Goal: Information Seeking & Learning: Learn about a topic

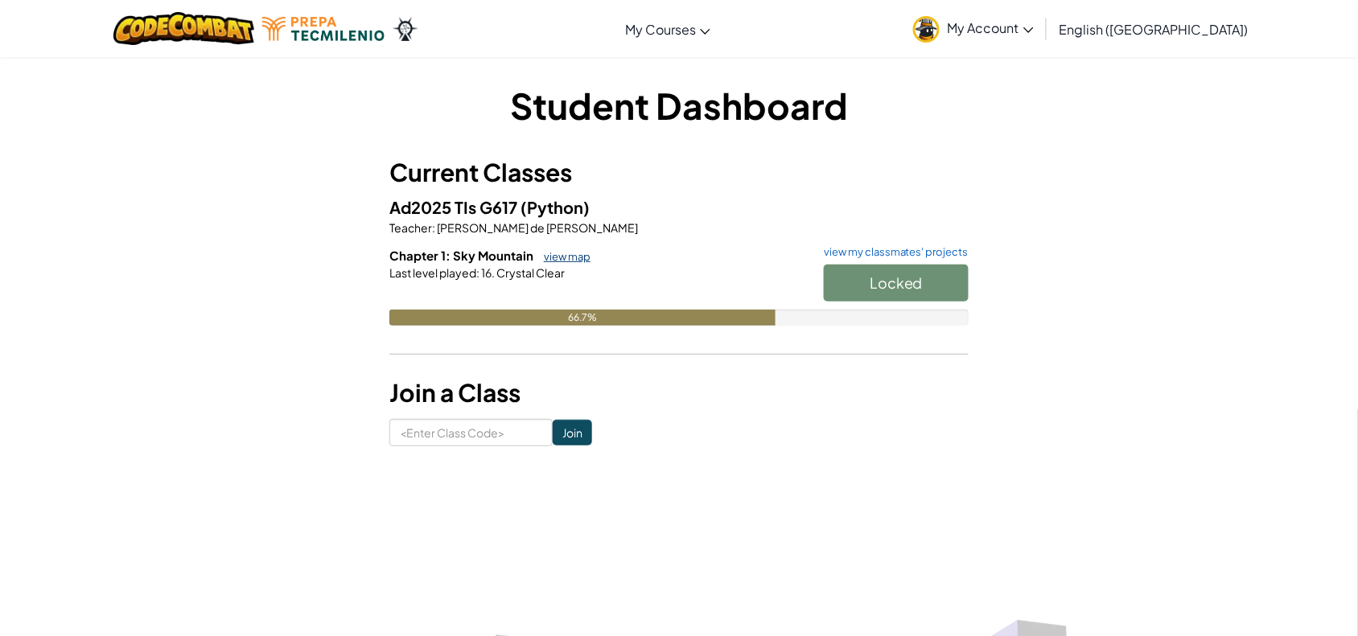
click at [556, 254] on link "view map" at bounding box center [563, 256] width 55 height 13
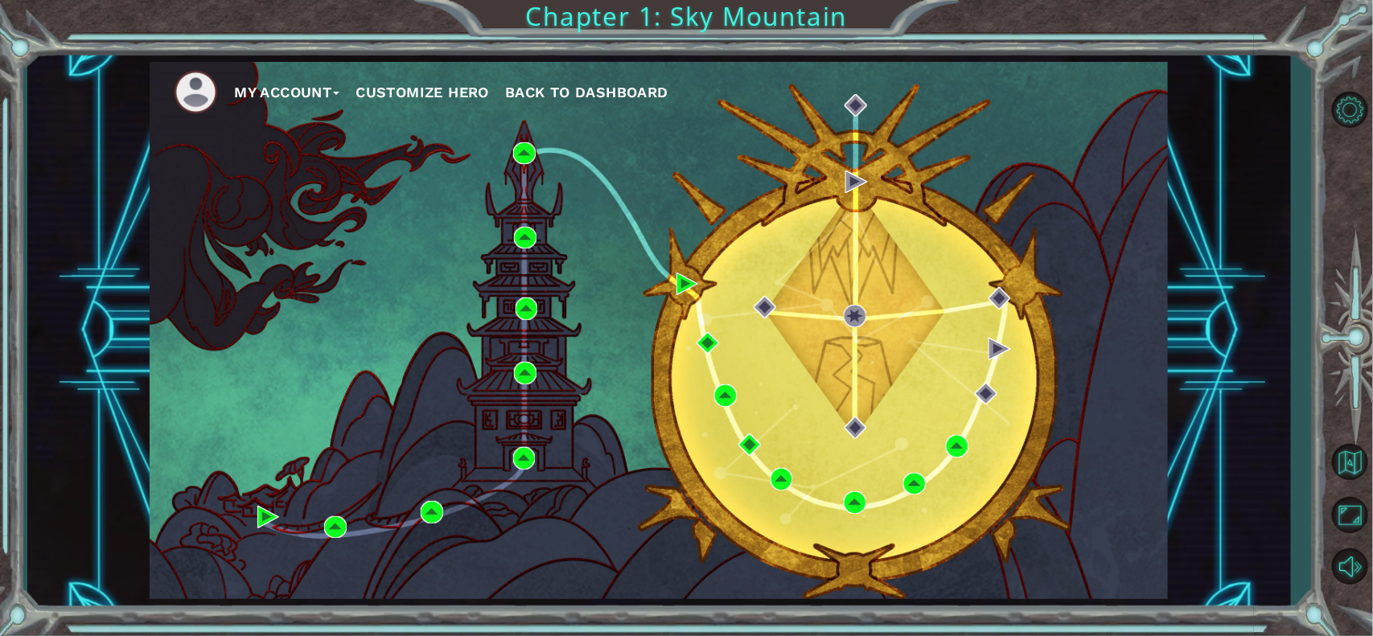
drag, startPoint x: 1357, startPoint y: 0, endPoint x: 646, endPoint y: 131, distance: 723.0
click at [646, 131] on div "My Account Customize Hero Back to Dashboard" at bounding box center [659, 330] width 1018 height 537
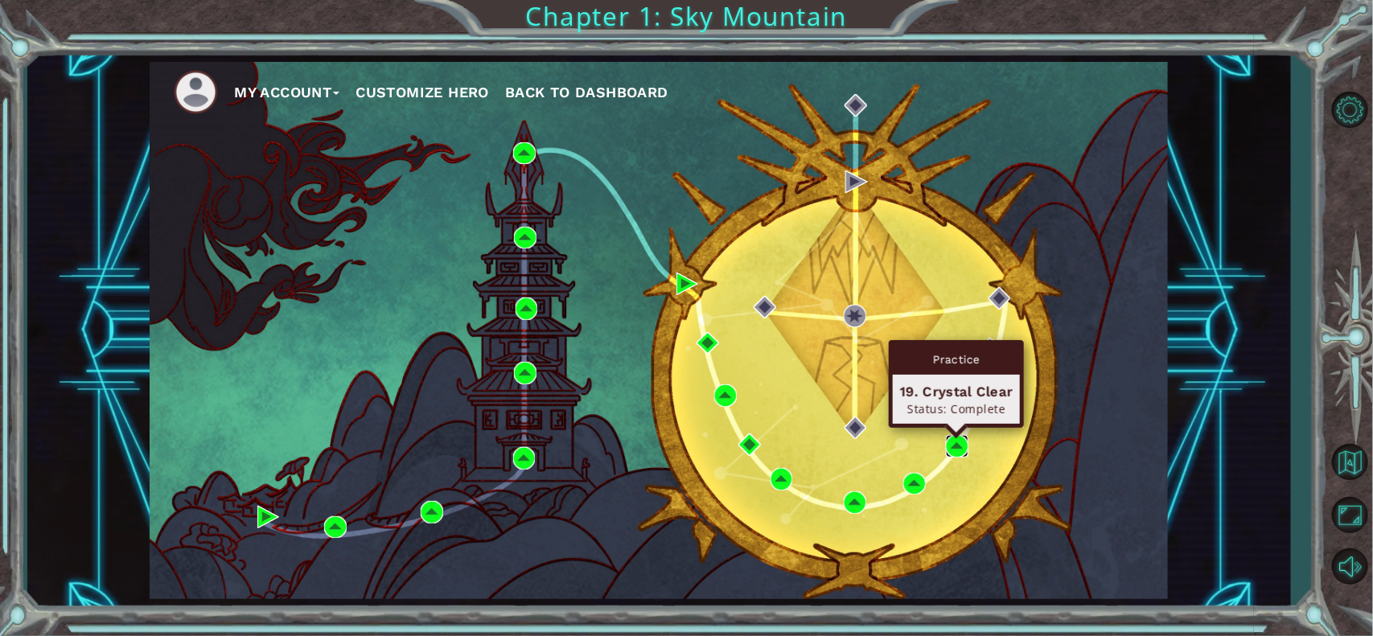
click at [947, 440] on img at bounding box center [957, 446] width 23 height 23
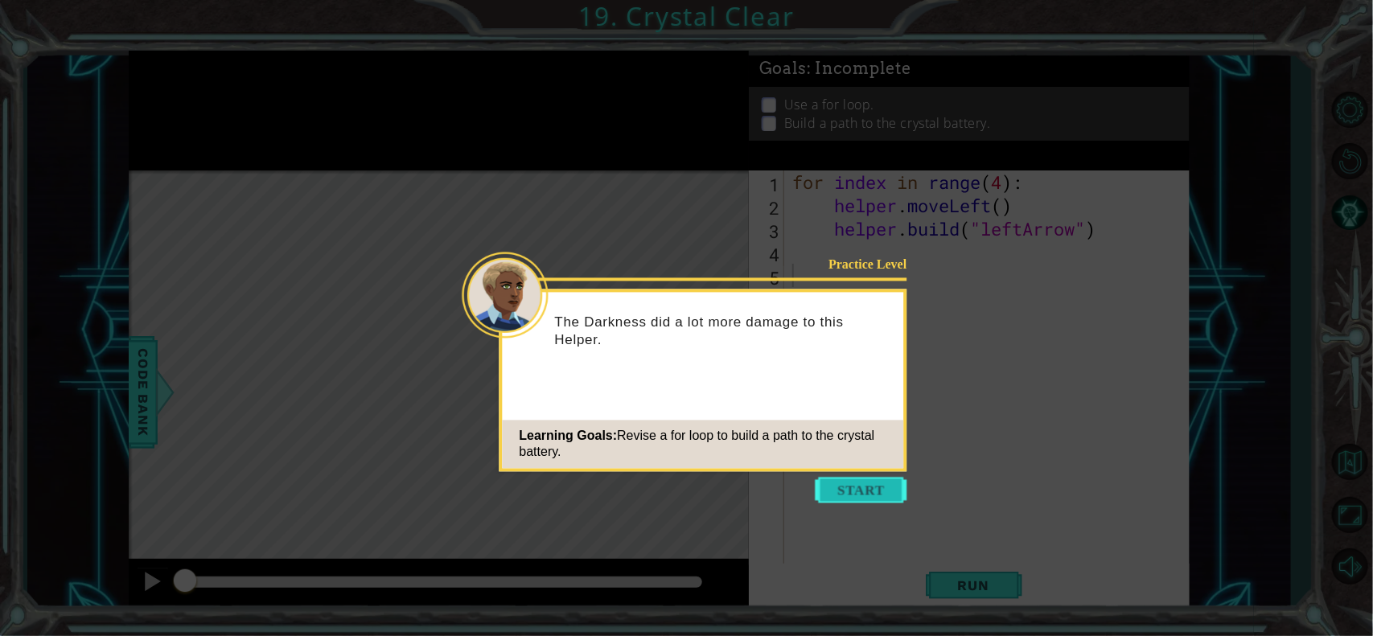
click at [875, 485] on button "Start" at bounding box center [862, 491] width 92 height 26
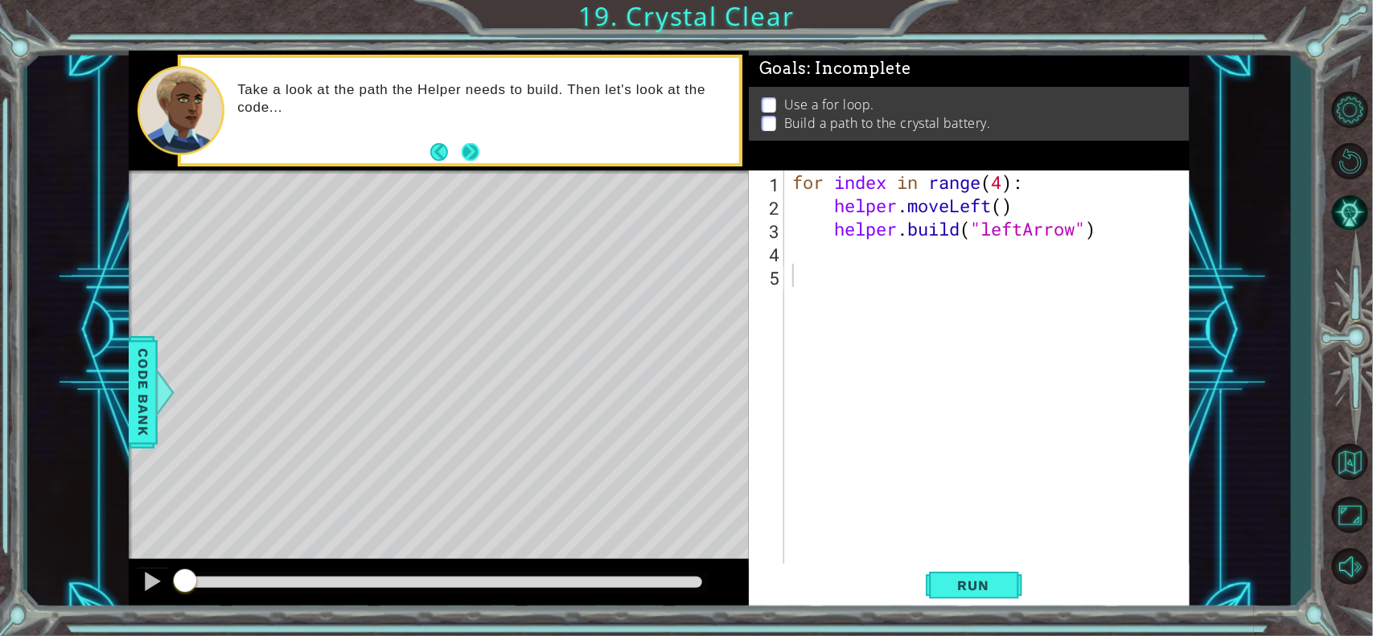
click at [471, 146] on button "Next" at bounding box center [471, 152] width 20 height 20
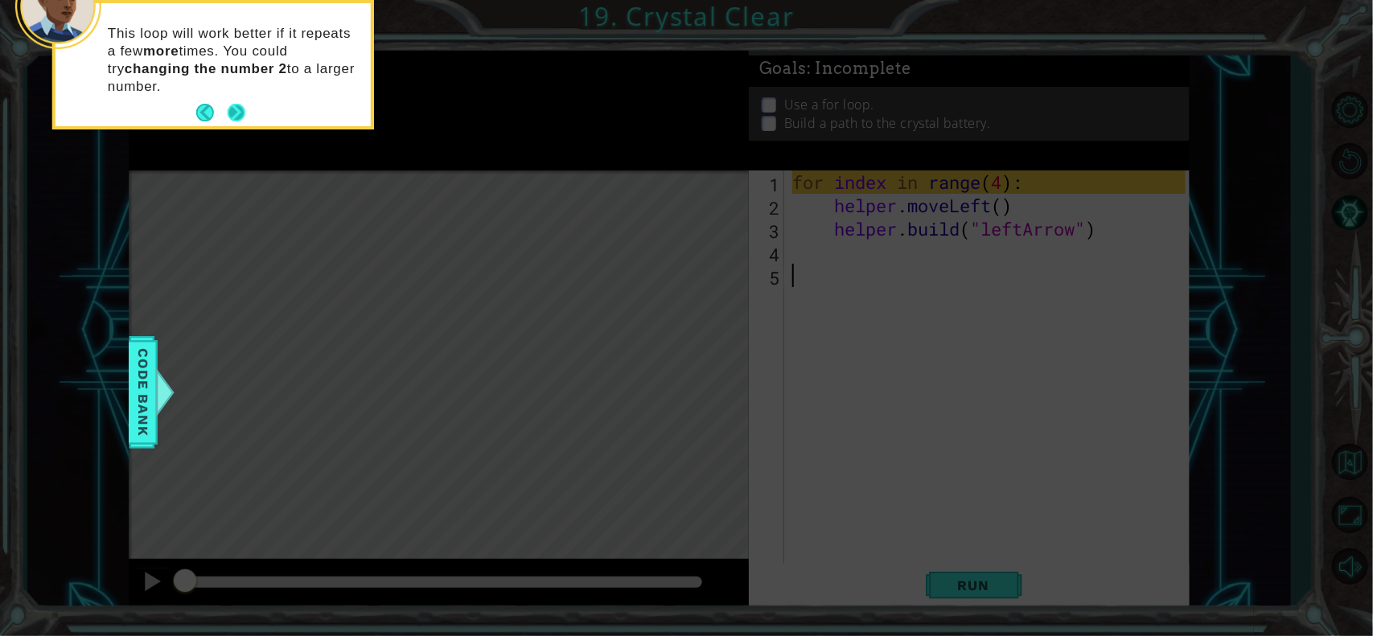
click at [238, 109] on button "Next" at bounding box center [236, 113] width 18 height 18
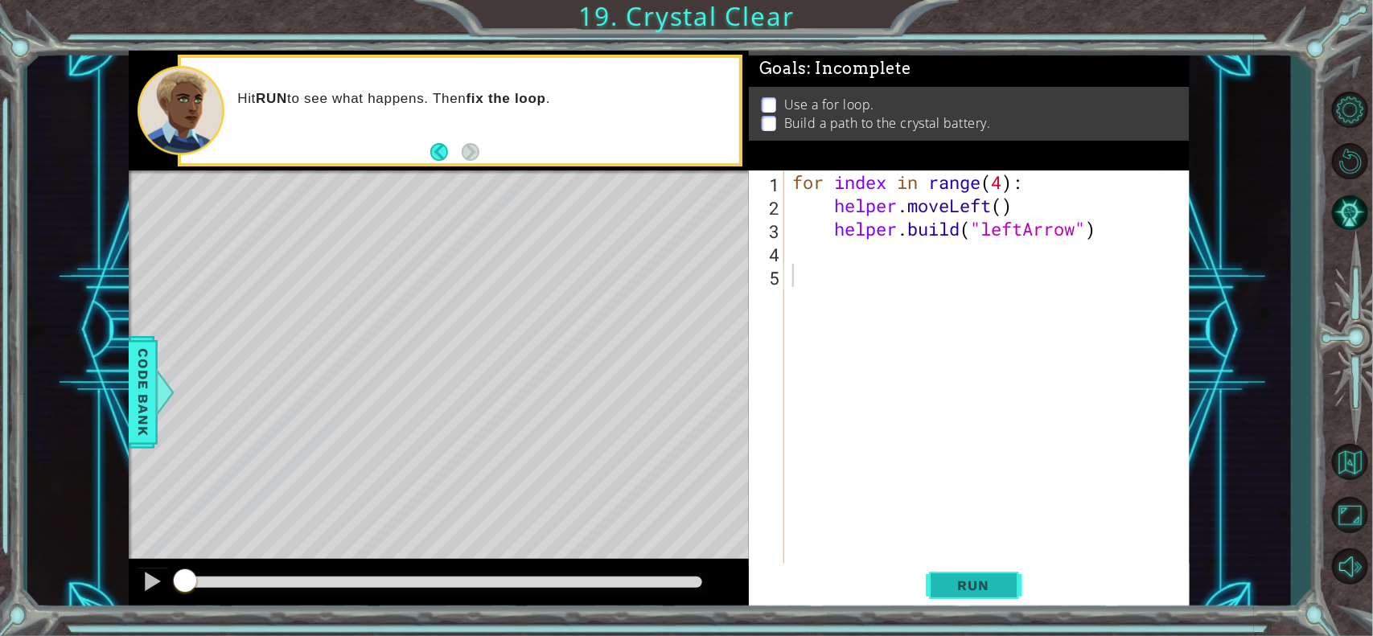
click at [968, 588] on span "Run" at bounding box center [974, 585] width 64 height 16
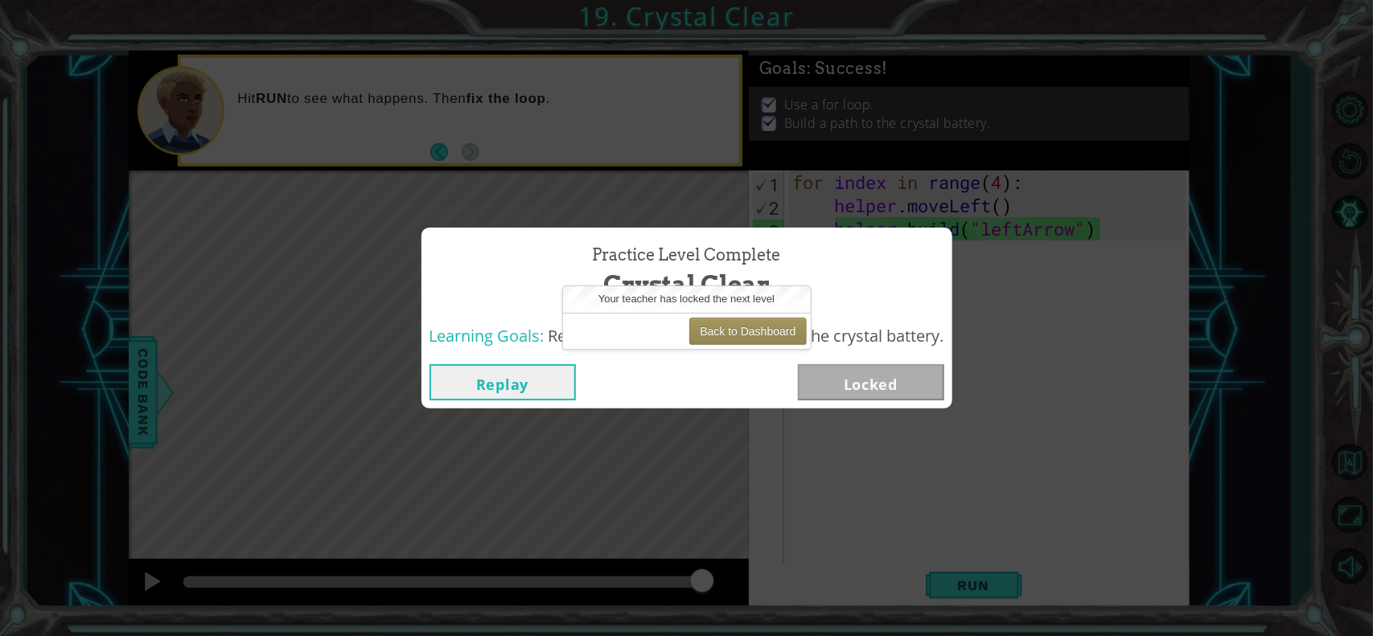
click at [648, 335] on div "Back to Dashboard" at bounding box center [687, 331] width 248 height 36
click at [495, 392] on button "Replay" at bounding box center [502, 382] width 146 height 36
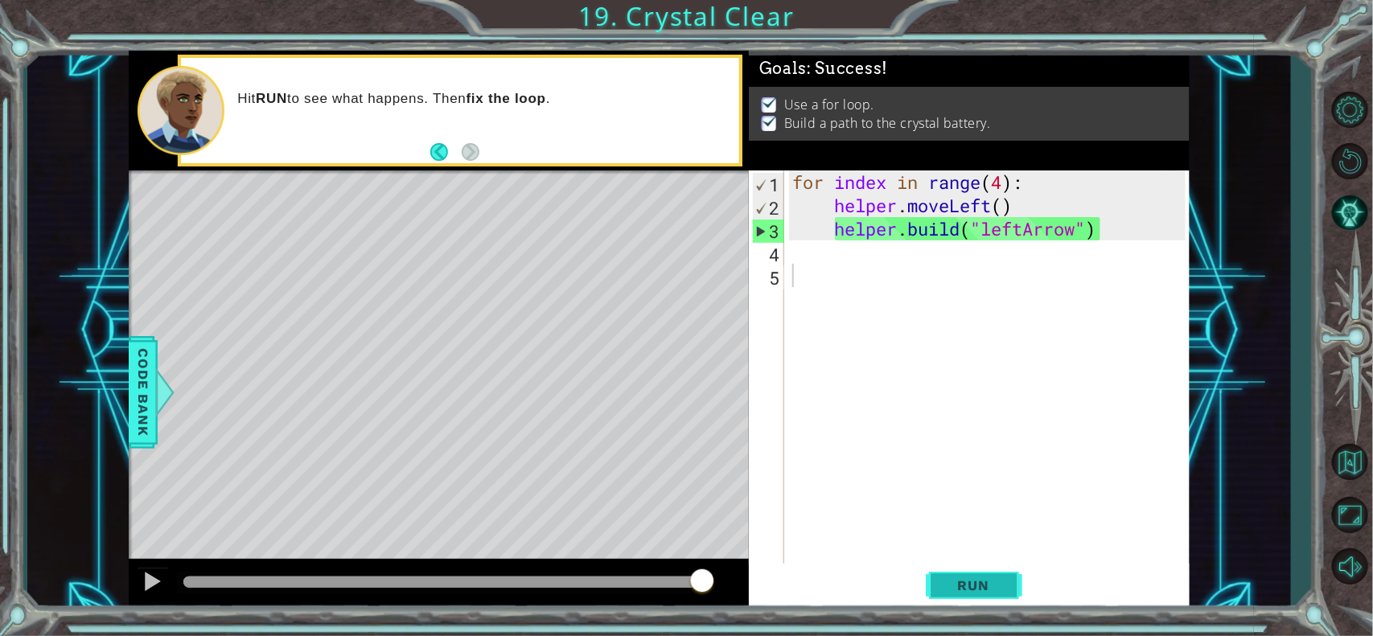
click at [953, 580] on span "Run" at bounding box center [974, 585] width 64 height 16
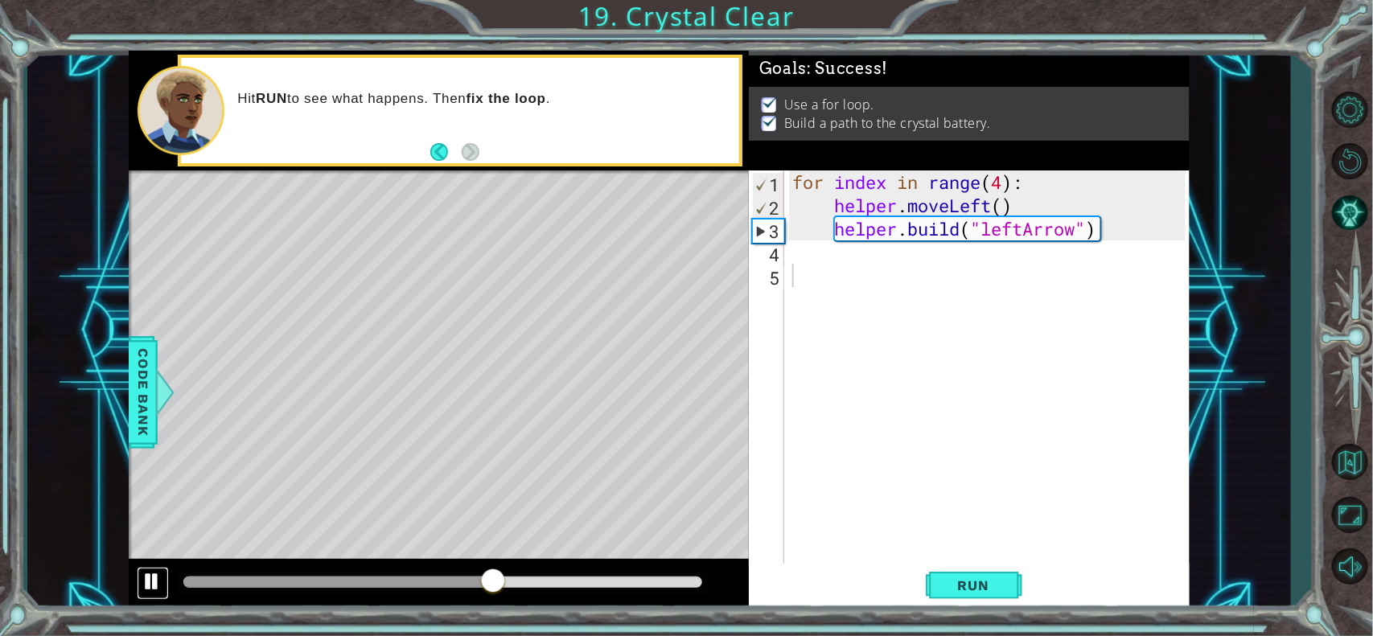
click at [154, 571] on div at bounding box center [152, 581] width 21 height 21
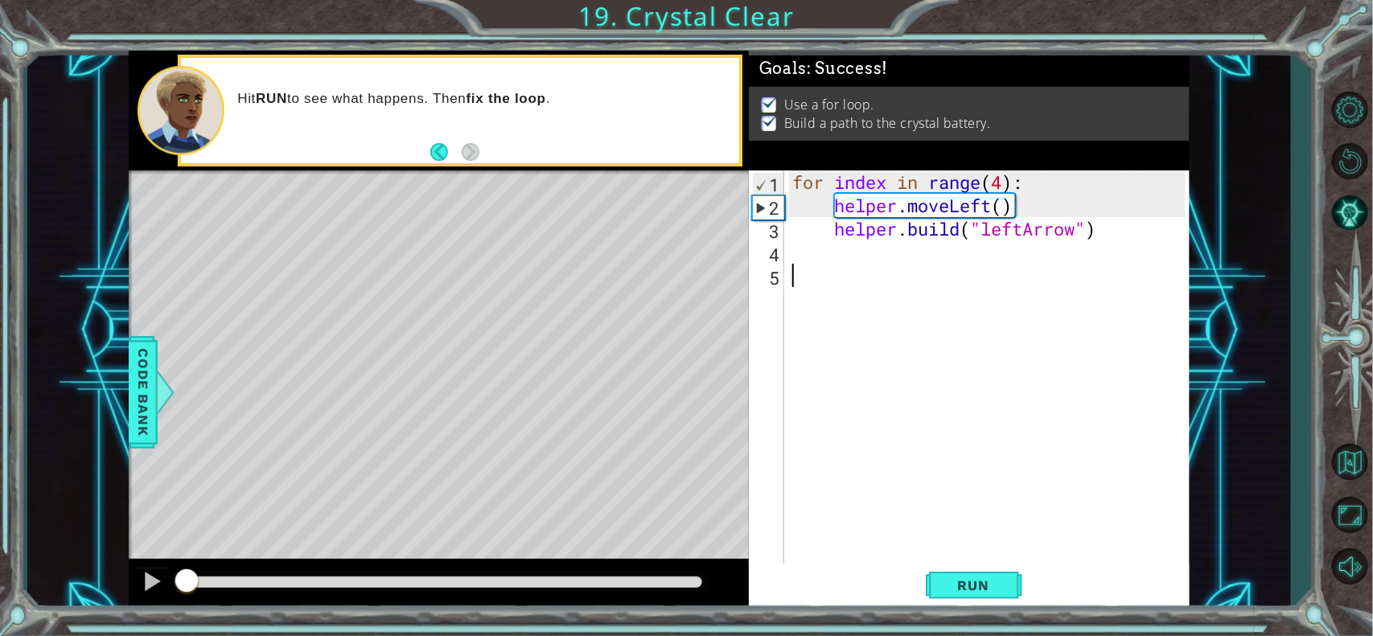
drag, startPoint x: 500, startPoint y: 575, endPoint x: 151, endPoint y: 560, distance: 349.4
click at [151, 560] on div at bounding box center [439, 584] width 620 height 51
click at [155, 577] on div at bounding box center [152, 581] width 21 height 21
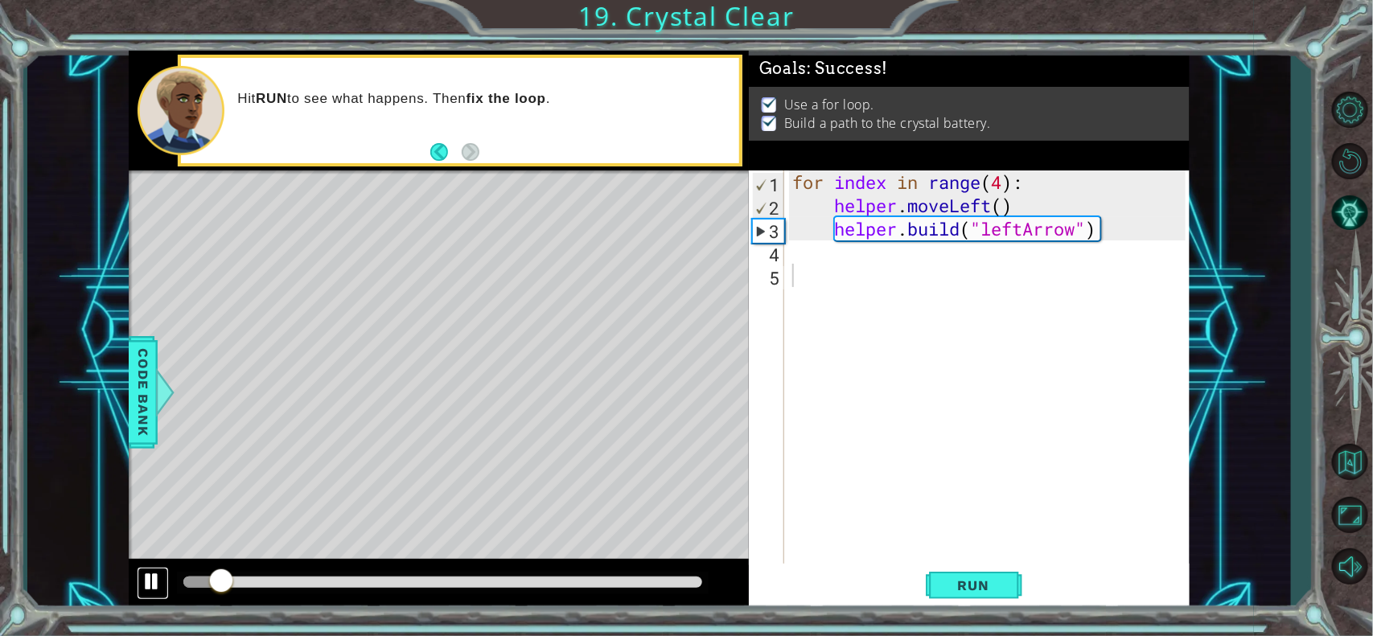
click at [155, 577] on div at bounding box center [152, 581] width 21 height 21
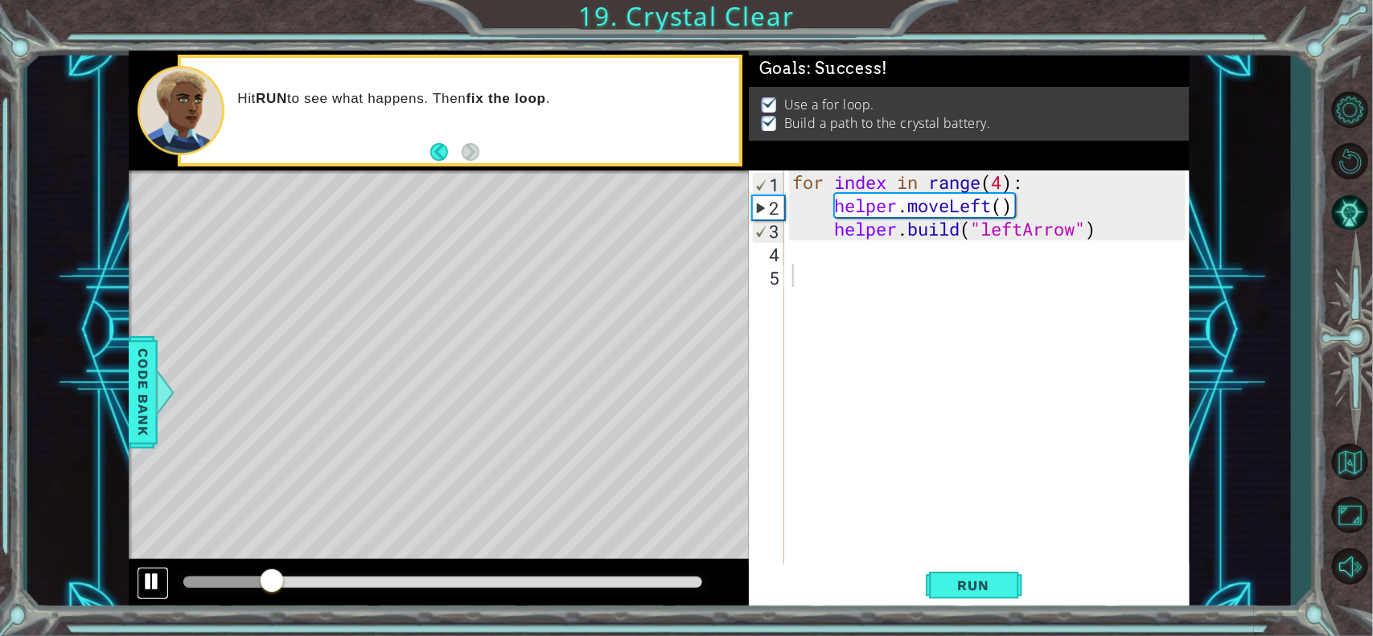
click at [146, 583] on div at bounding box center [152, 581] width 21 height 21
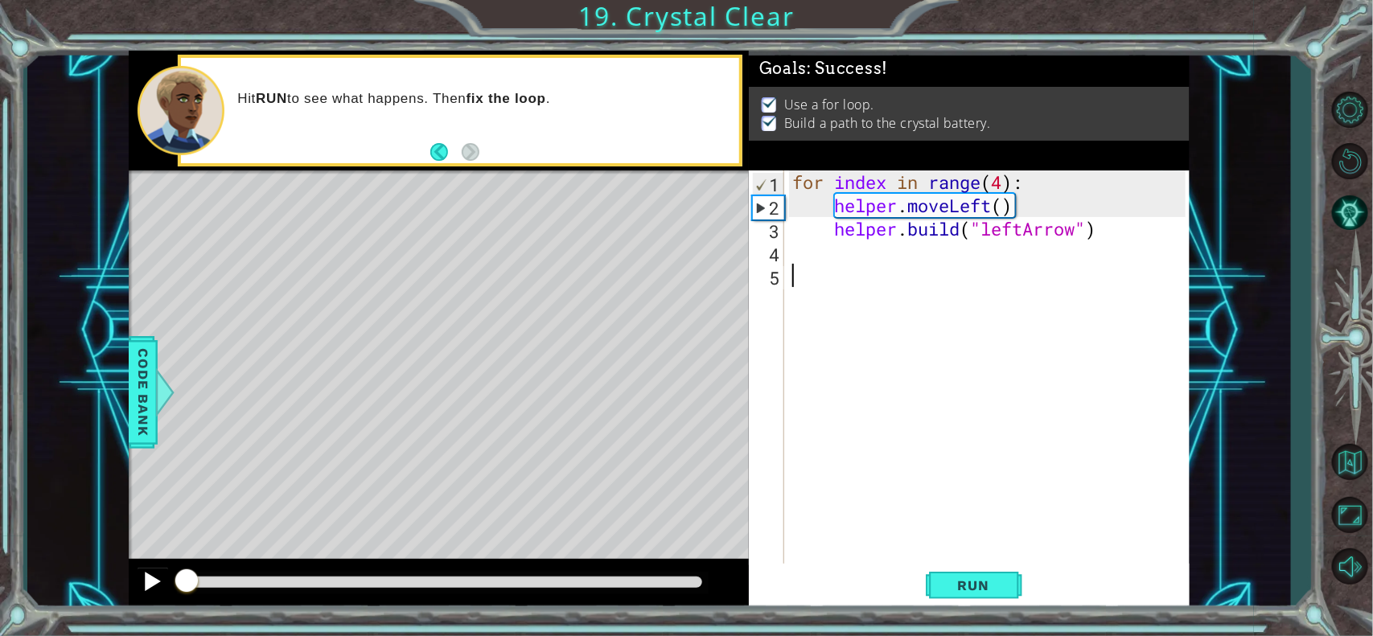
drag, startPoint x: 260, startPoint y: 579, endPoint x: 161, endPoint y: 569, distance: 99.5
click at [142, 580] on div at bounding box center [152, 581] width 21 height 21
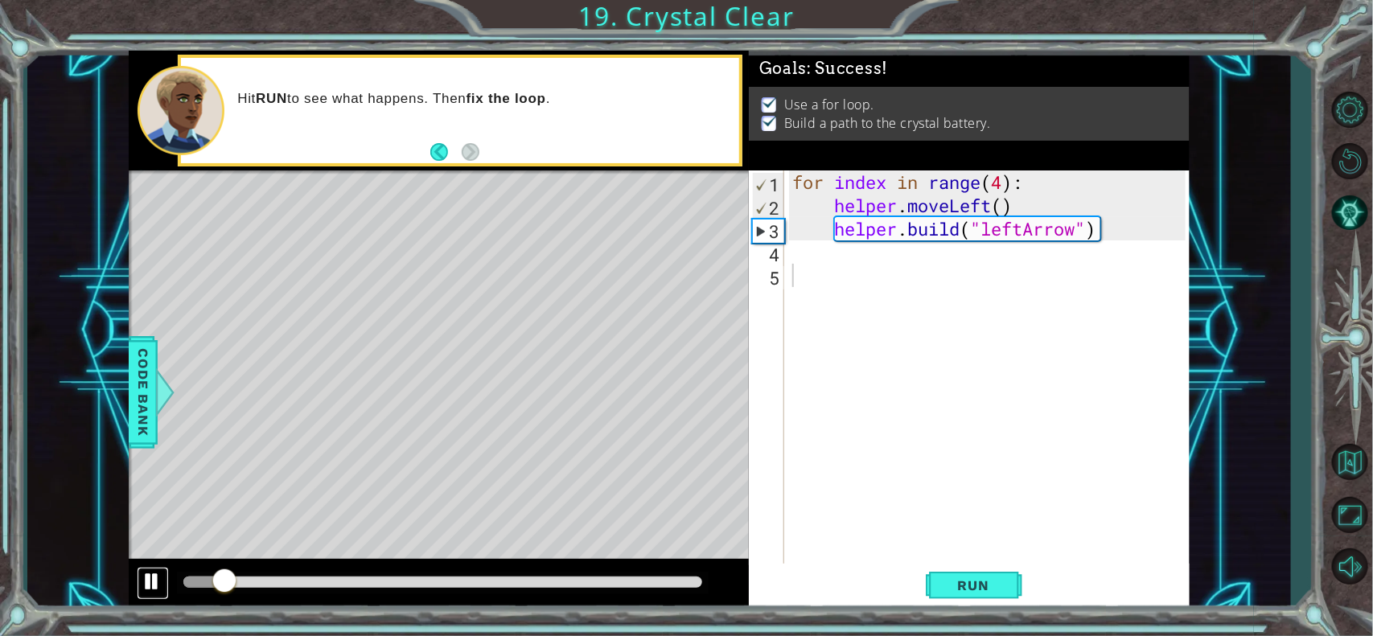
click at [142, 580] on div at bounding box center [152, 581] width 21 height 21
click at [153, 580] on div at bounding box center [152, 581] width 21 height 21
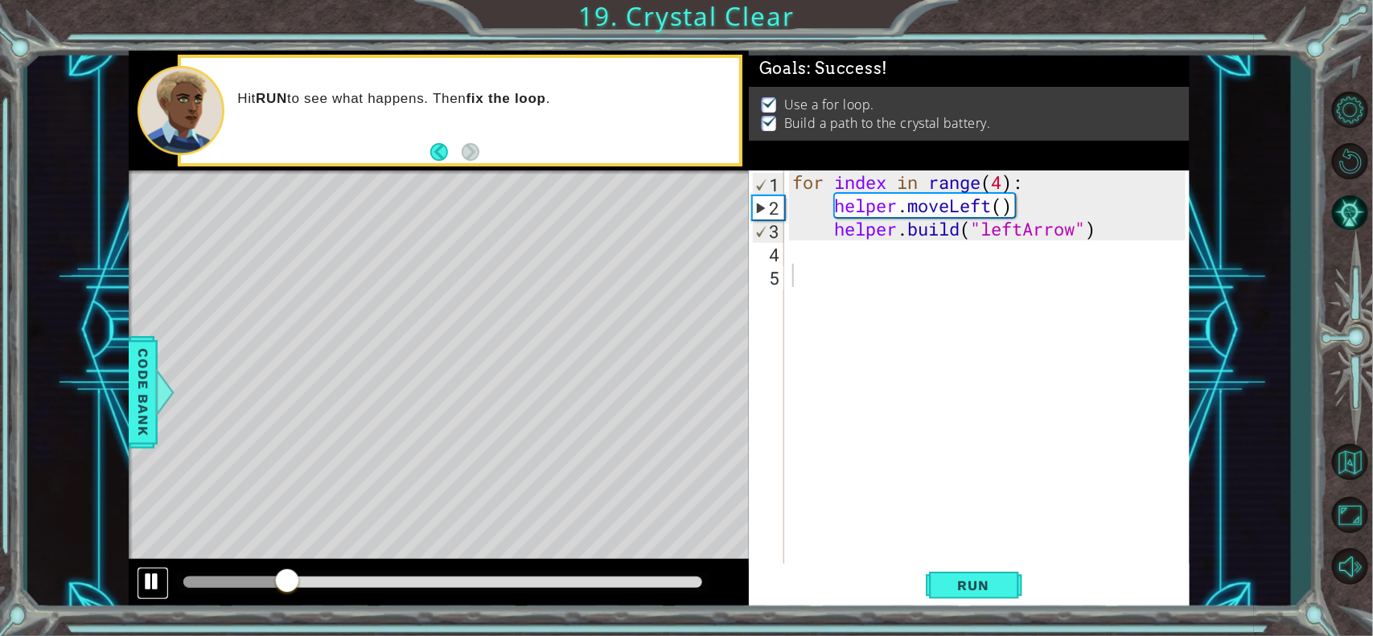
click at [146, 587] on div at bounding box center [152, 581] width 21 height 21
click at [149, 575] on div at bounding box center [152, 581] width 21 height 21
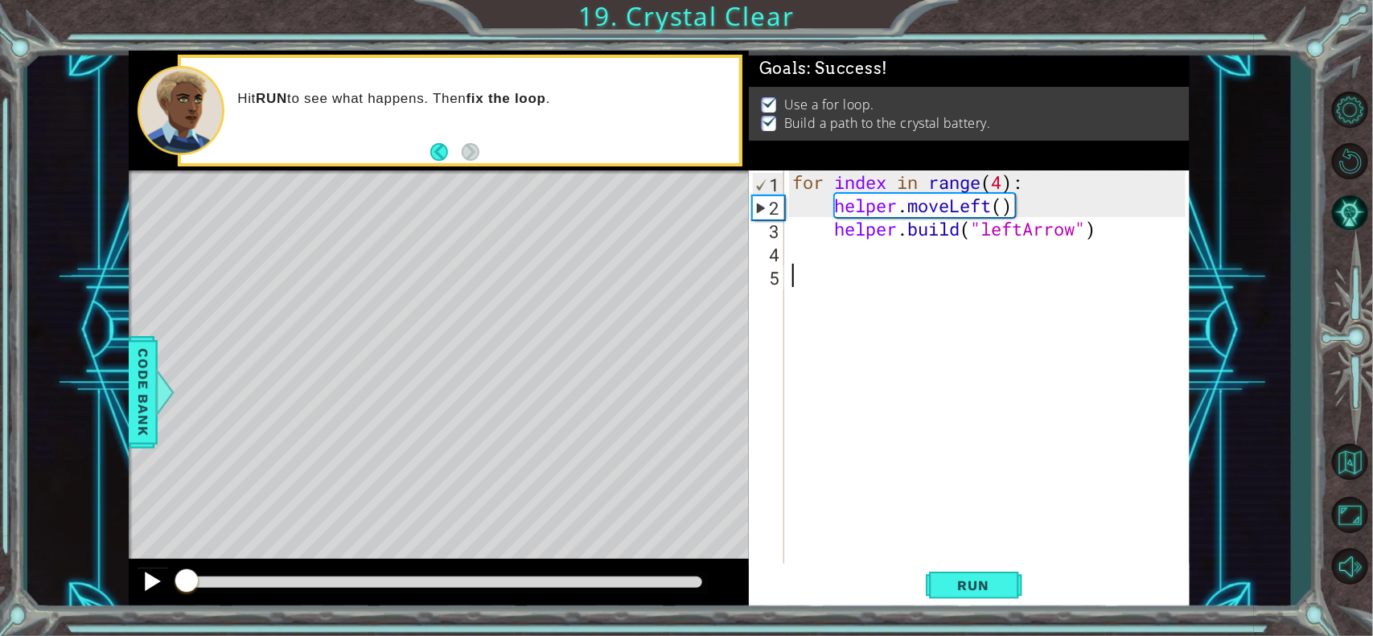
drag, startPoint x: 218, startPoint y: 585, endPoint x: 154, endPoint y: 580, distance: 63.7
click at [154, 580] on div at bounding box center [439, 584] width 620 height 51
click at [150, 589] on div at bounding box center [152, 581] width 21 height 21
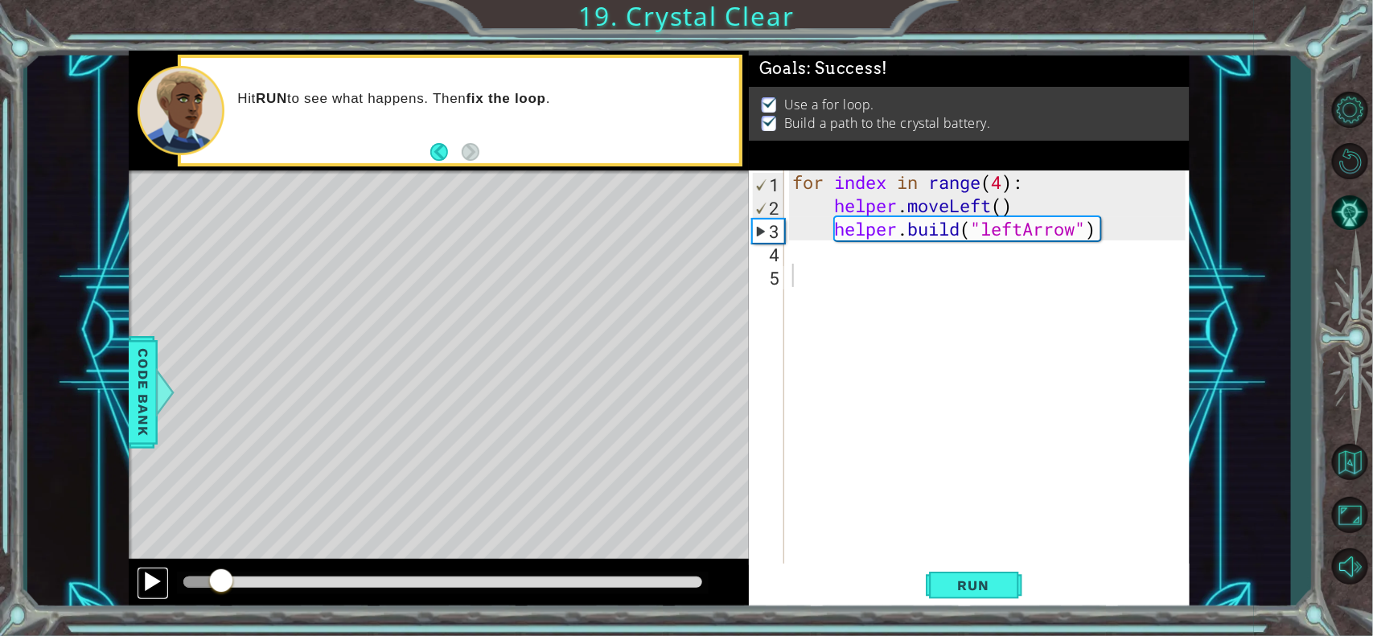
click at [150, 589] on div at bounding box center [152, 581] width 21 height 21
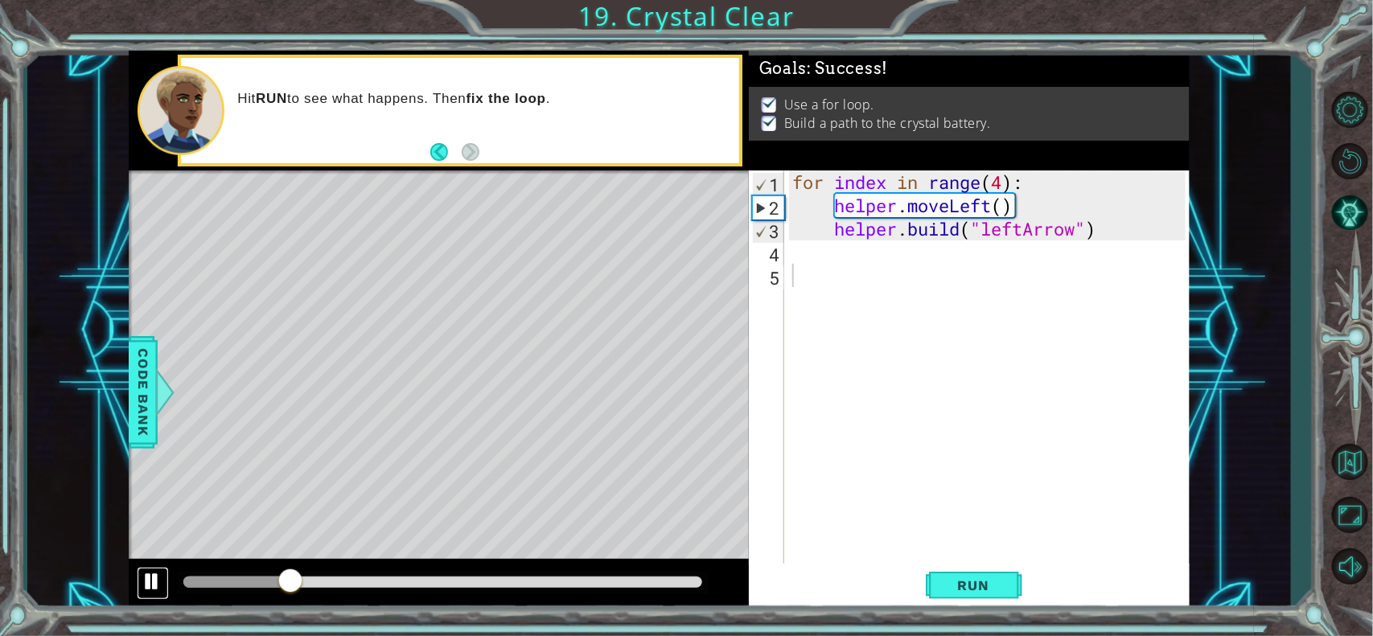
click at [150, 589] on div at bounding box center [152, 581] width 21 height 21
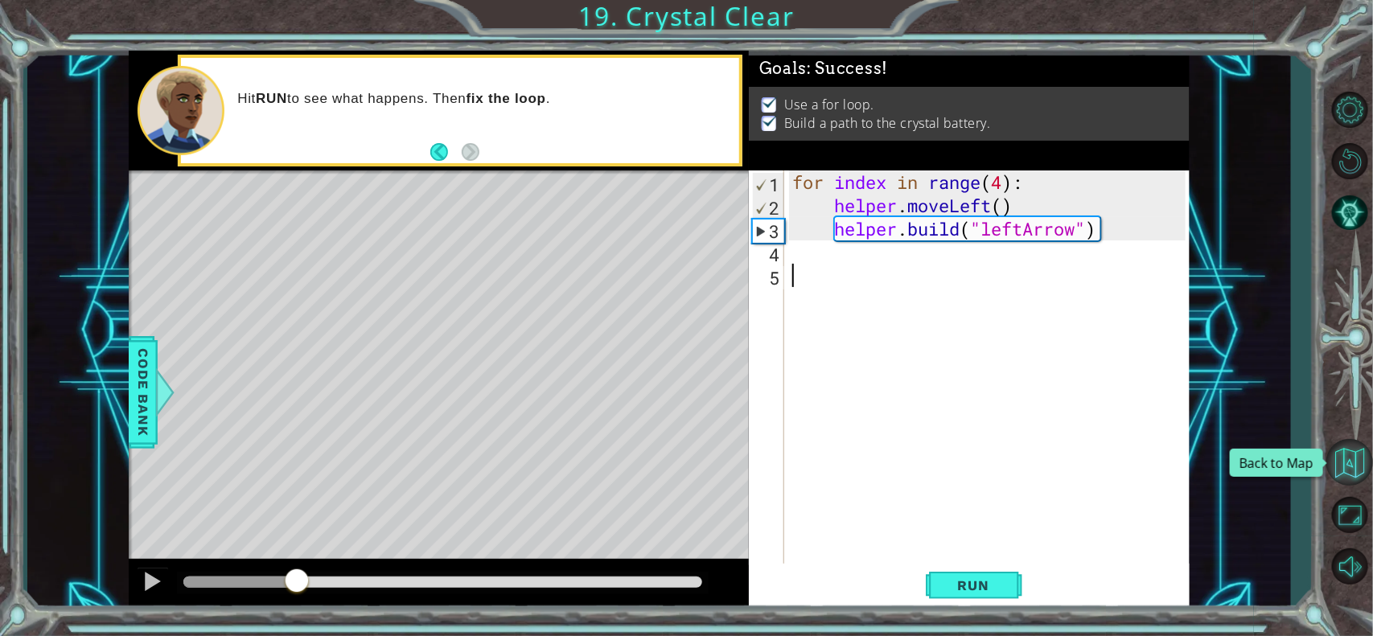
click at [1348, 465] on button "Back to Map" at bounding box center [1349, 462] width 47 height 47
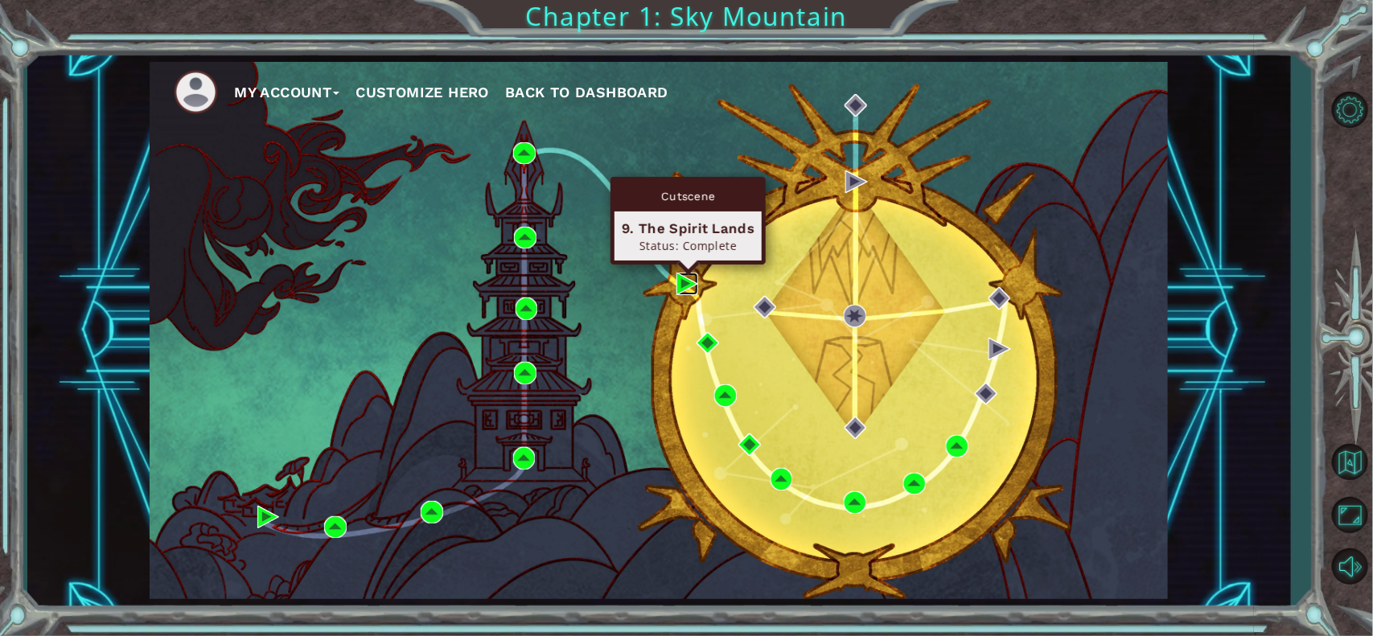
click at [681, 290] on img at bounding box center [687, 284] width 23 height 23
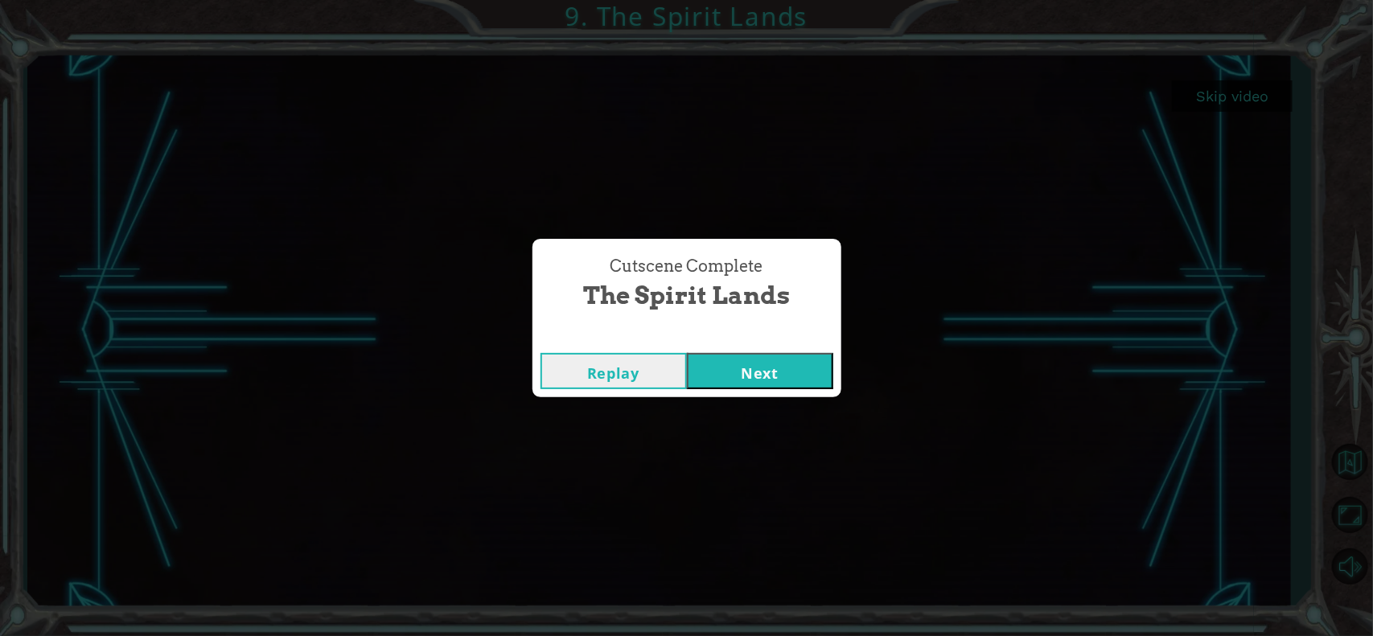
click at [779, 379] on button "Next" at bounding box center [760, 371] width 146 height 36
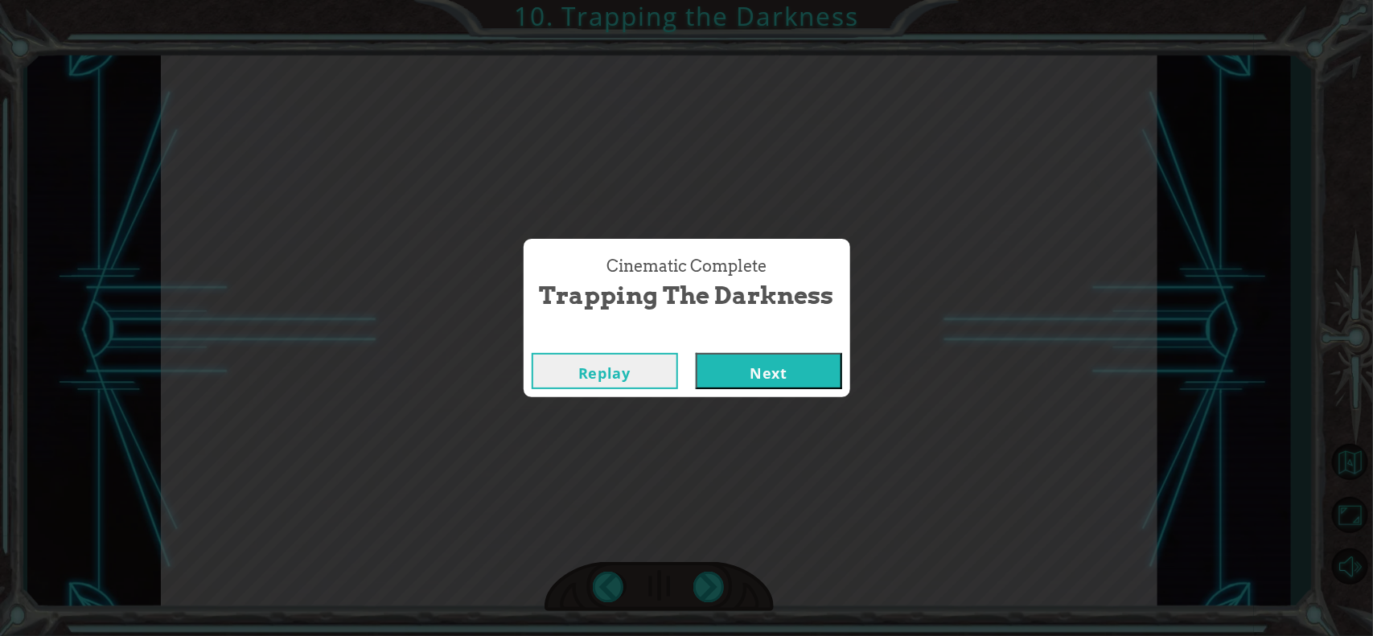
click at [742, 375] on button "Next" at bounding box center [769, 371] width 146 height 36
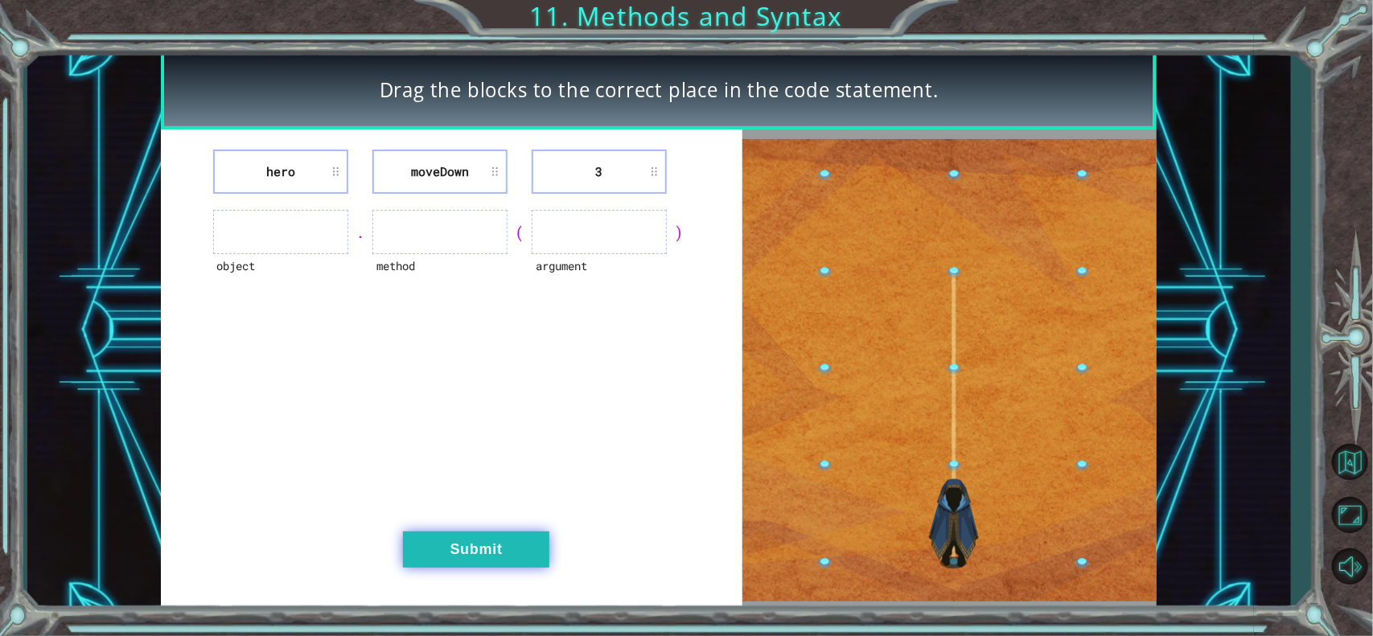
click at [471, 536] on button "Submit" at bounding box center [476, 550] width 146 height 36
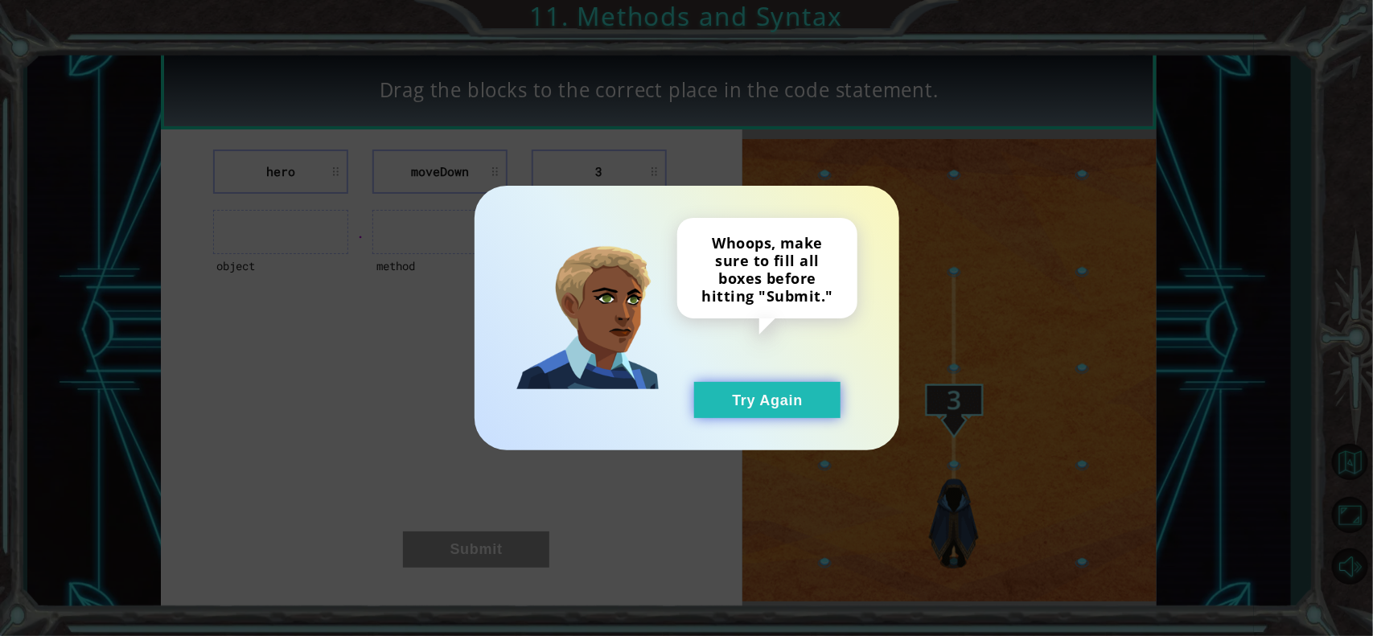
click at [738, 403] on button "Try Again" at bounding box center [767, 400] width 146 height 36
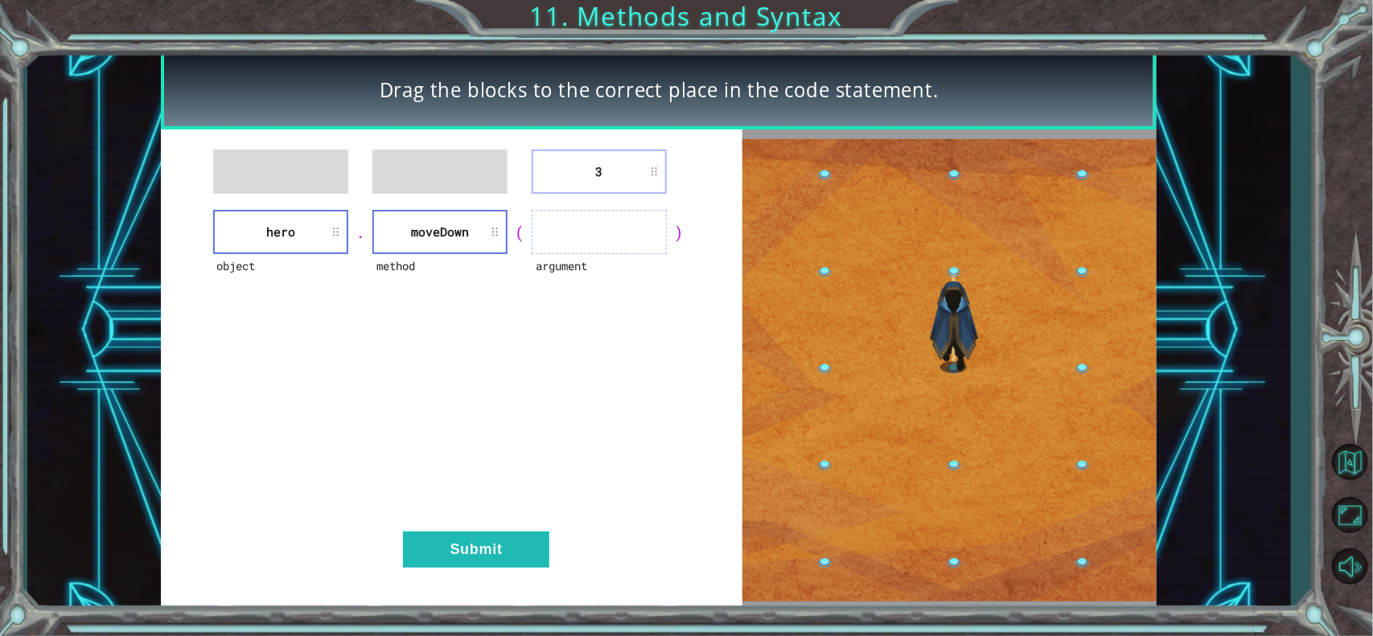
click at [528, 310] on div "3 object hero . method [GEOGRAPHIC_DATA] ( argument ) Submit" at bounding box center [451, 369] width 581 height 481
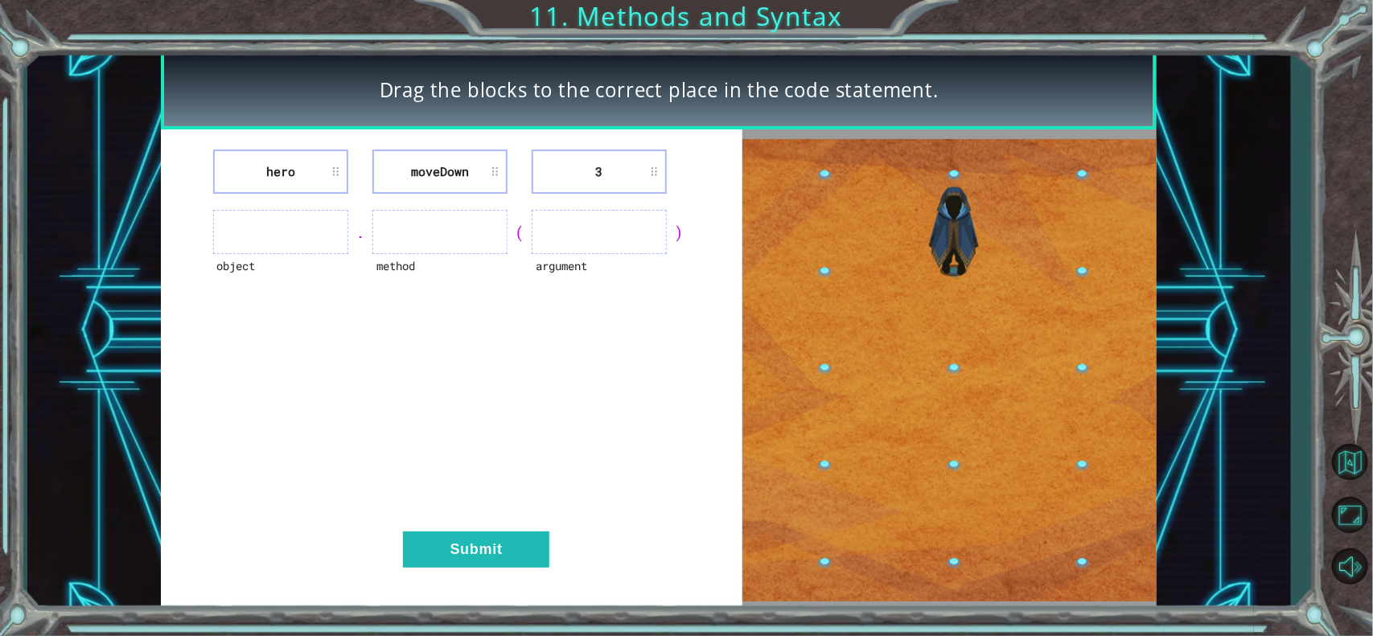
click at [531, 362] on div "hero [GEOGRAPHIC_DATA] 3 object . method ( argument ) Submit" at bounding box center [451, 369] width 581 height 481
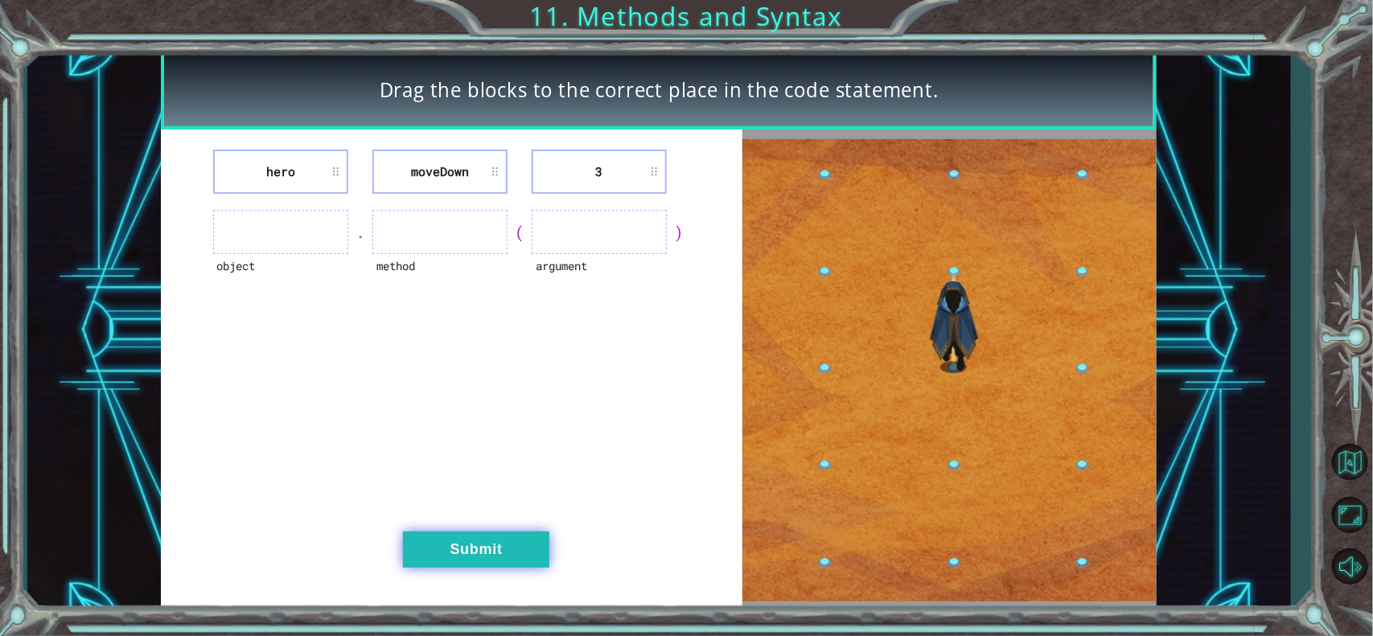
click at [491, 537] on button "Submit" at bounding box center [476, 550] width 146 height 36
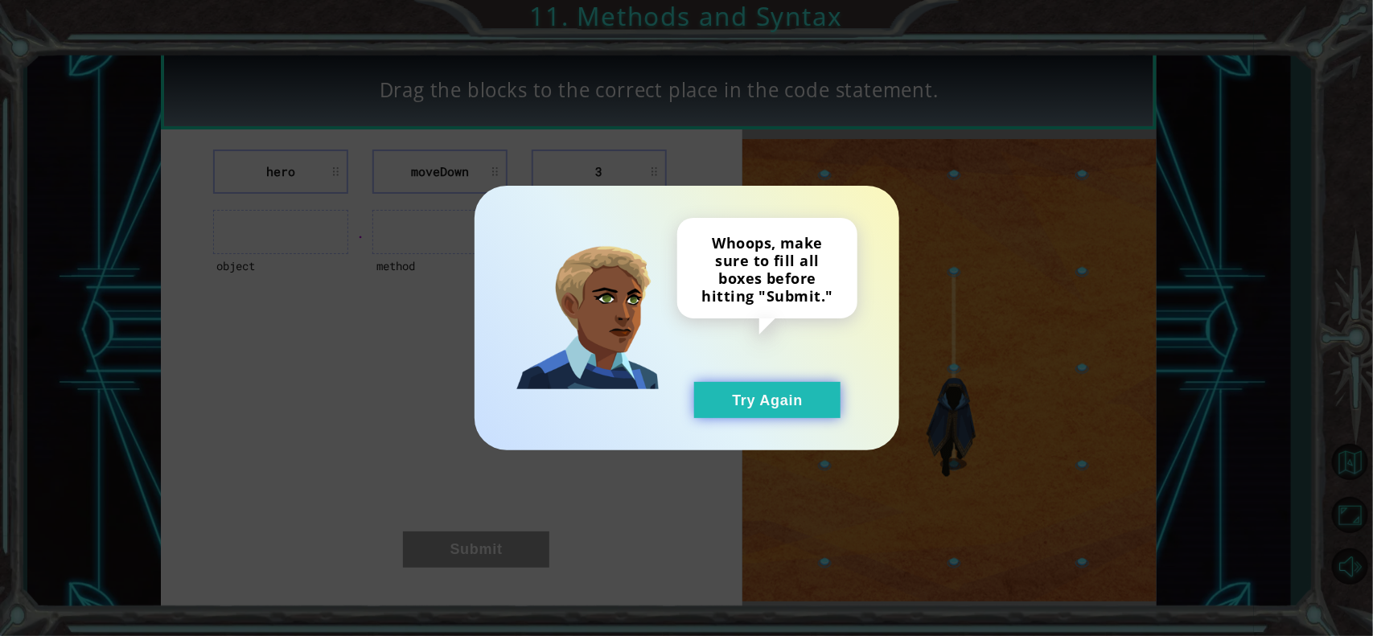
click at [752, 410] on button "Try Again" at bounding box center [767, 400] width 146 height 36
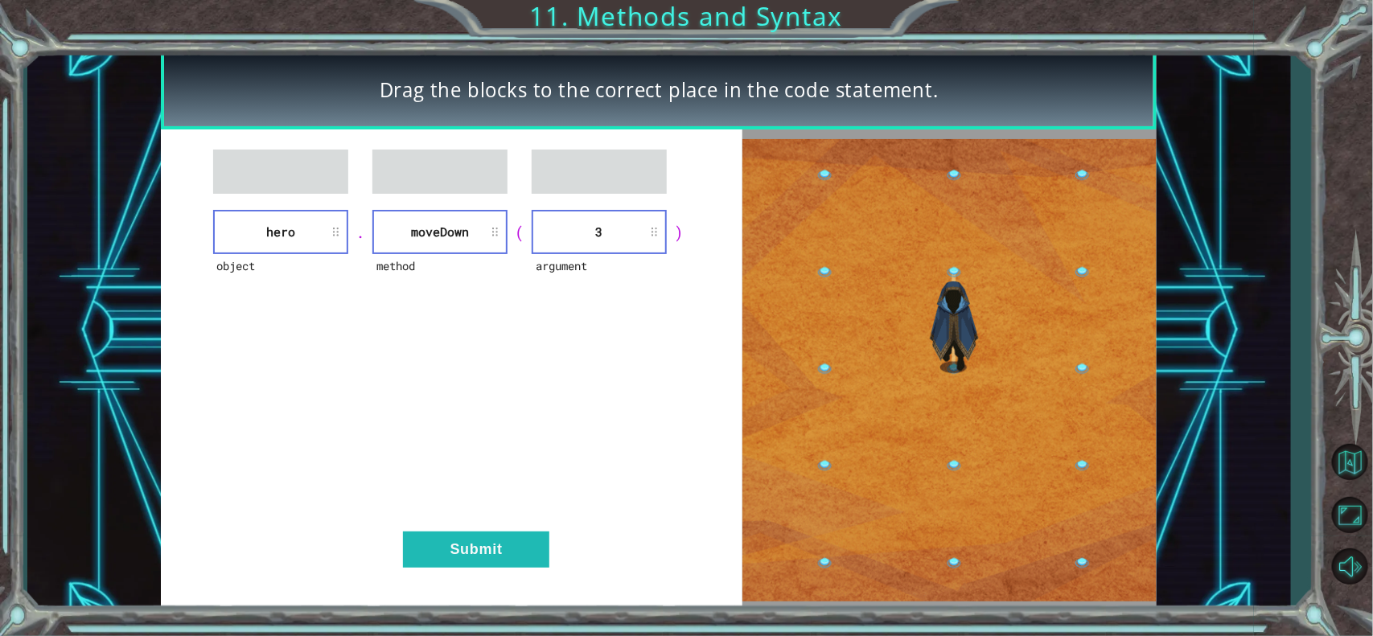
click at [648, 363] on div "object hero . method [GEOGRAPHIC_DATA] ( argument 3 ) Submit" at bounding box center [451, 369] width 581 height 481
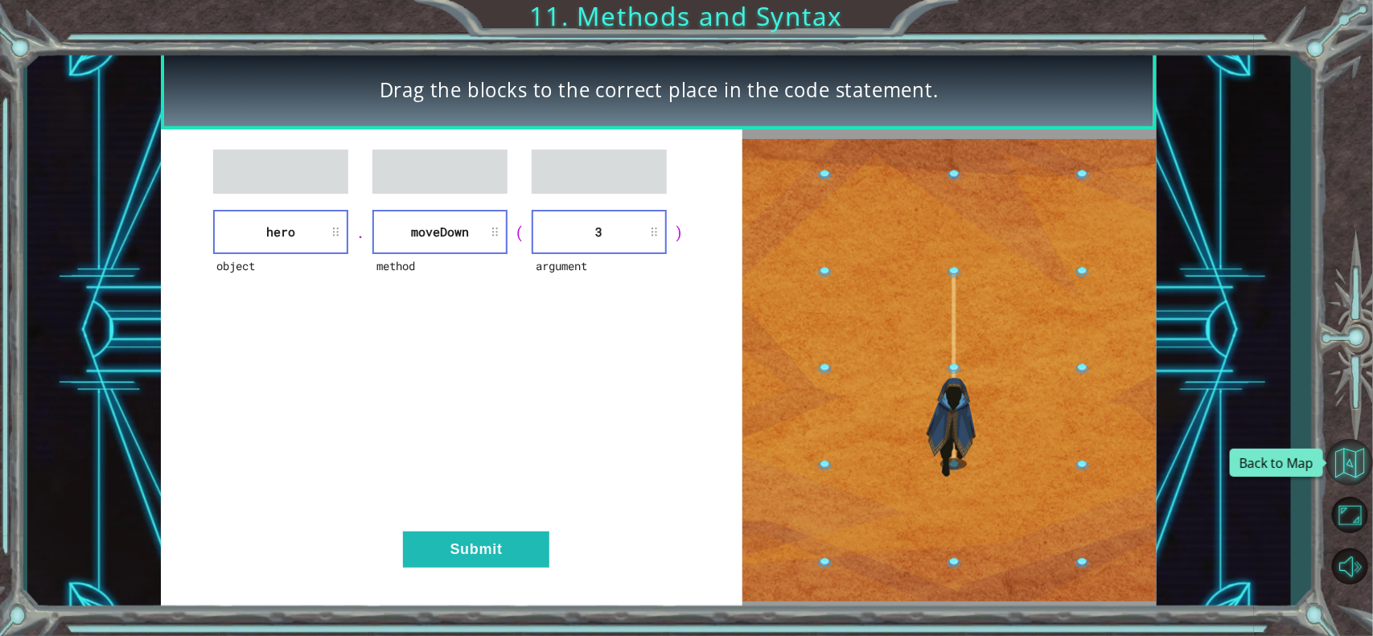
click at [1349, 460] on button "Back to Map" at bounding box center [1349, 462] width 47 height 47
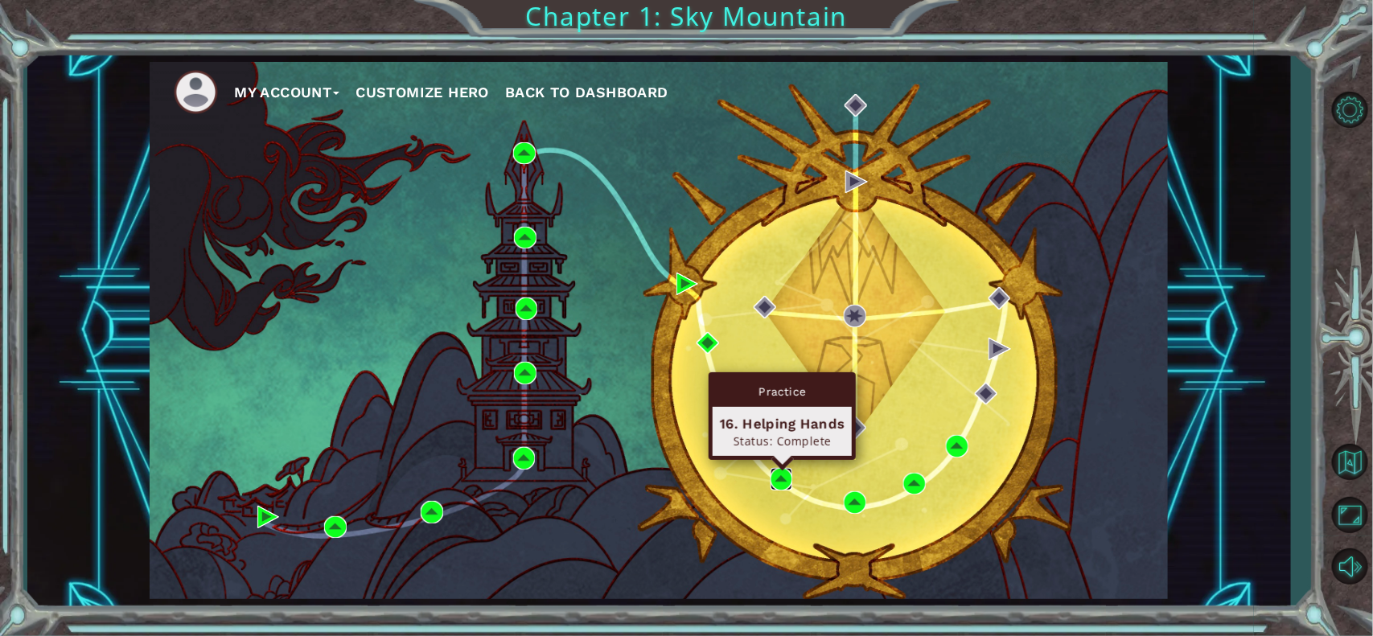
click at [786, 471] on img at bounding box center [781, 479] width 23 height 23
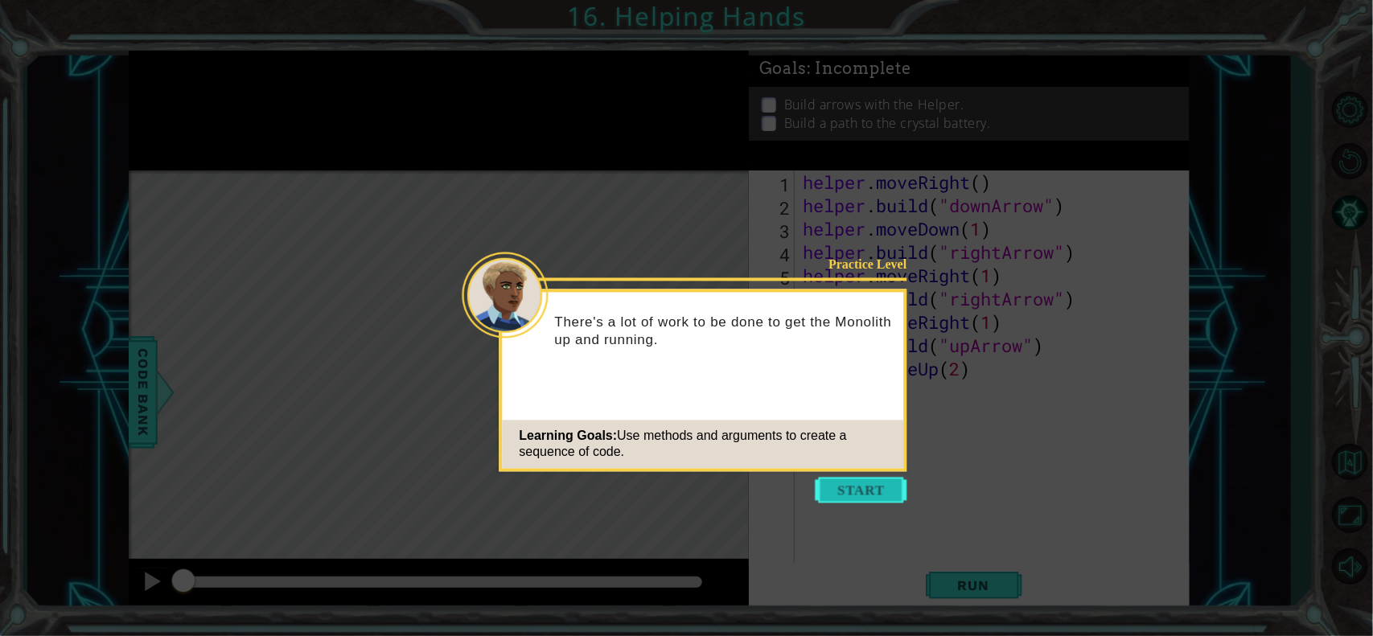
click at [865, 495] on button "Start" at bounding box center [862, 491] width 92 height 26
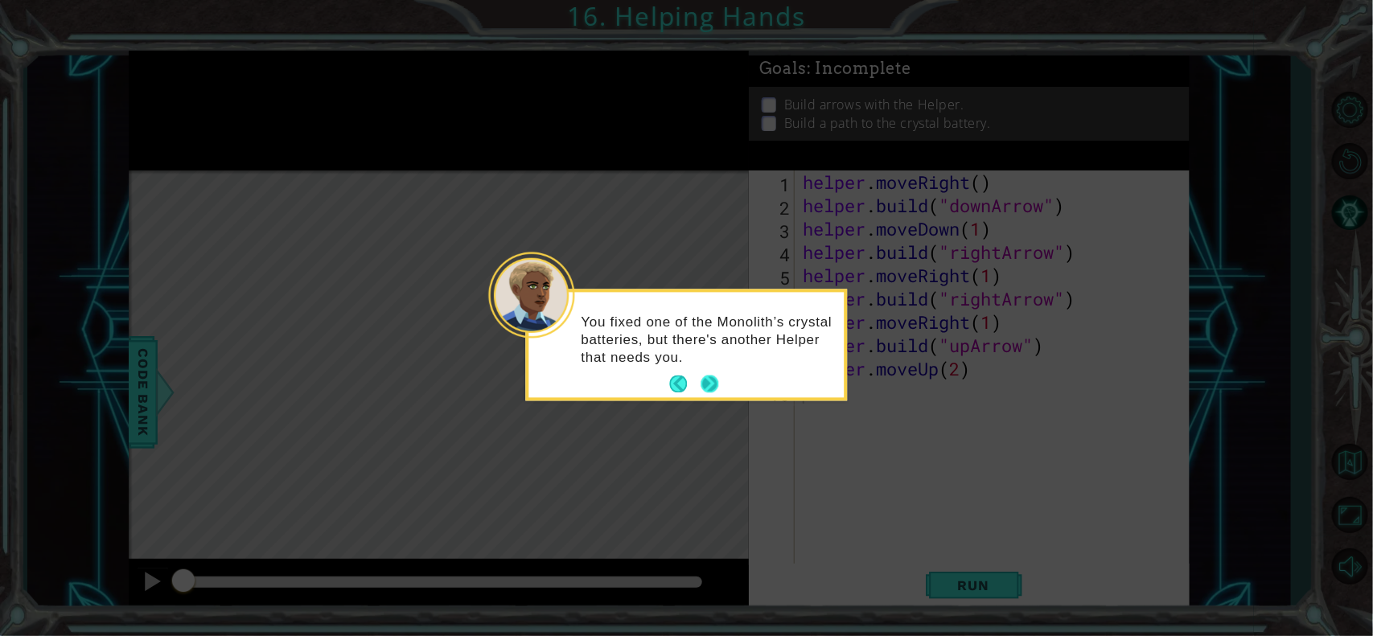
click at [713, 384] on button "Next" at bounding box center [710, 385] width 18 height 18
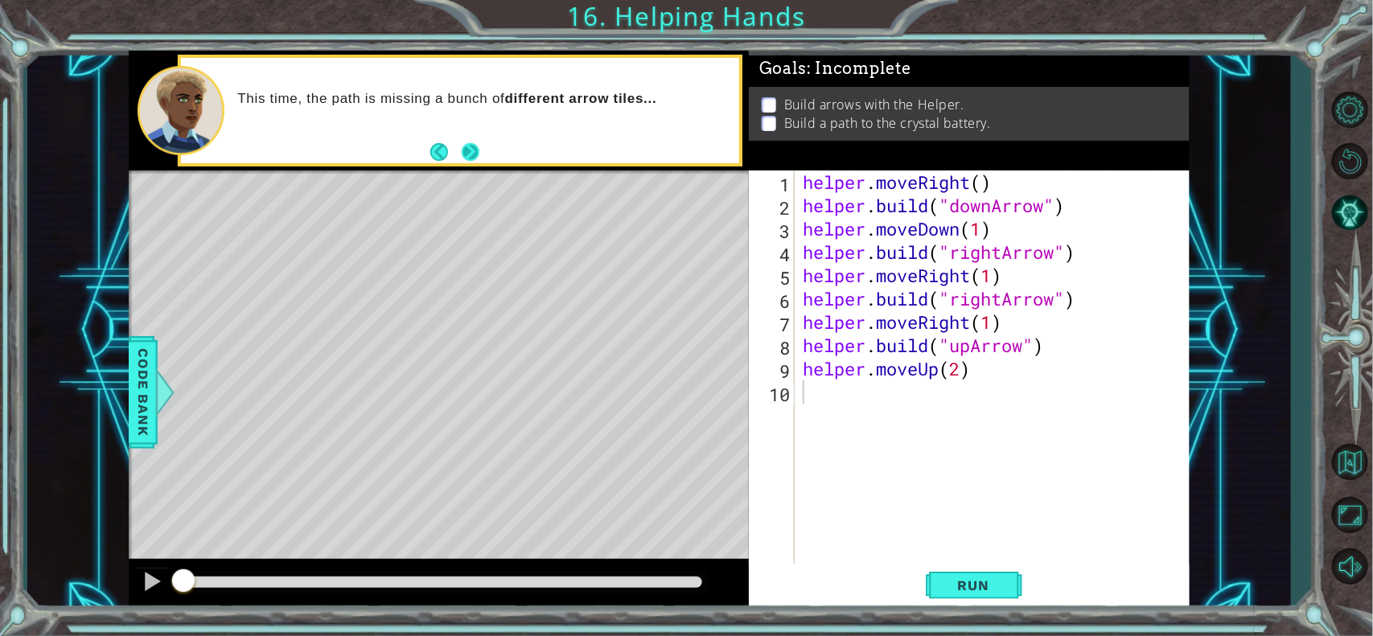
click at [475, 153] on button "Next" at bounding box center [470, 152] width 20 height 20
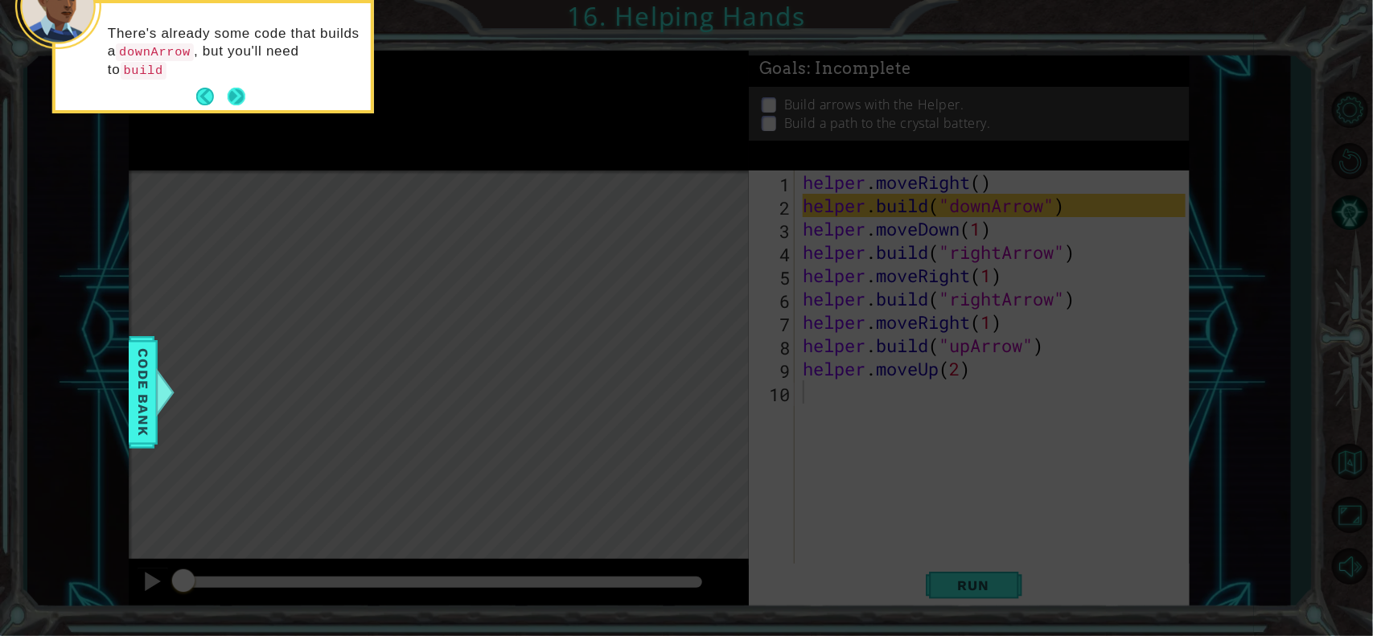
click at [237, 85] on footer at bounding box center [220, 96] width 49 height 24
click at [234, 93] on button "Next" at bounding box center [237, 97] width 20 height 20
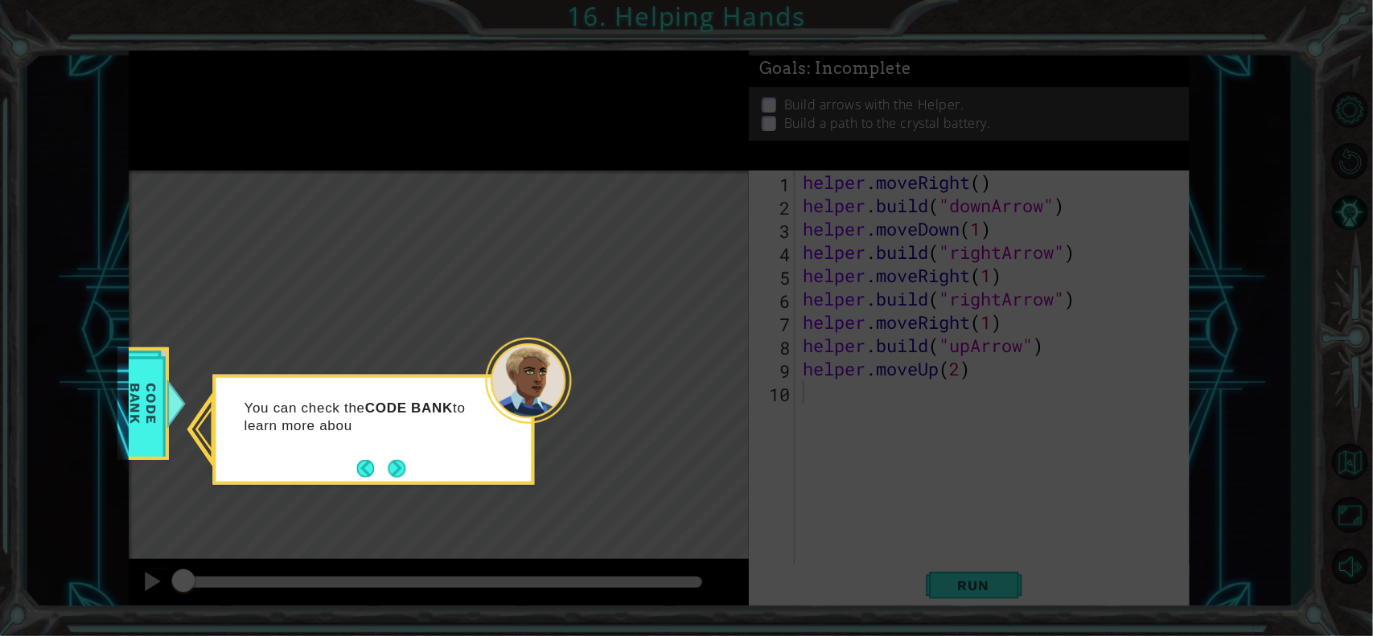
click at [398, 484] on div "You can check the CODE BANK to learn more abou" at bounding box center [373, 430] width 322 height 110
click at [401, 469] on button "Next" at bounding box center [396, 468] width 21 height 21
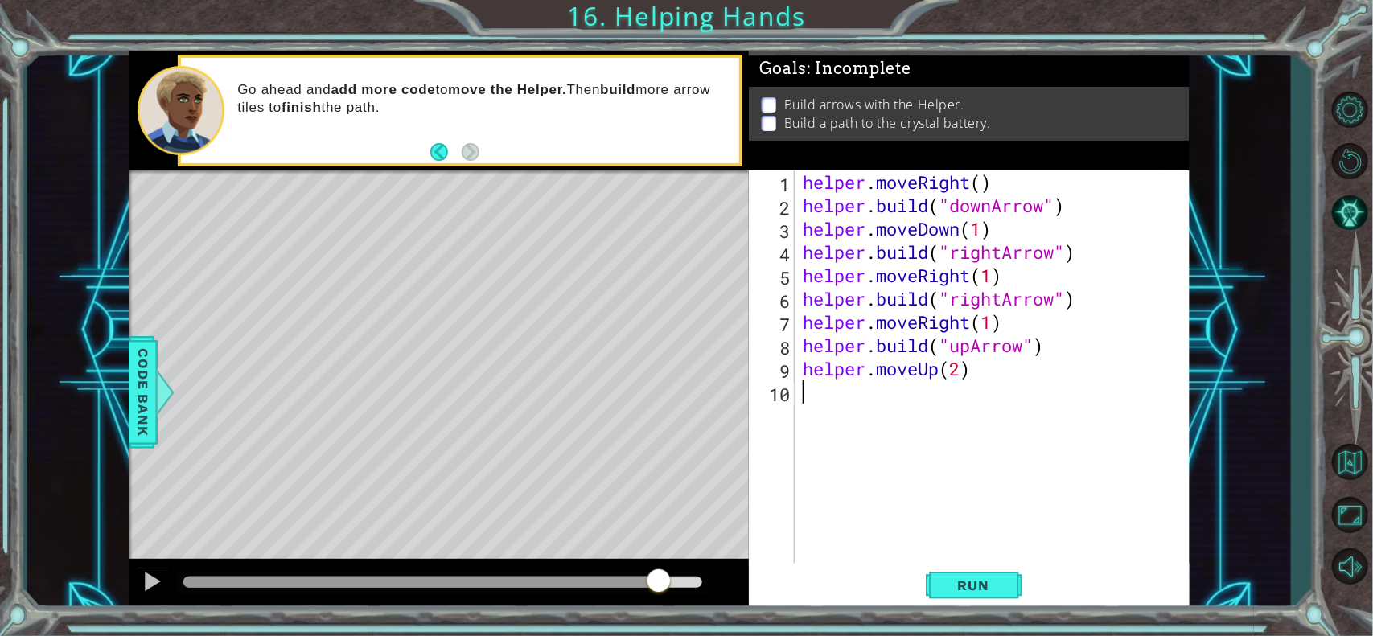
click at [658, 584] on div at bounding box center [442, 582] width 519 height 11
click at [150, 568] on button at bounding box center [153, 583] width 32 height 33
click at [951, 585] on span "Run" at bounding box center [974, 585] width 64 height 16
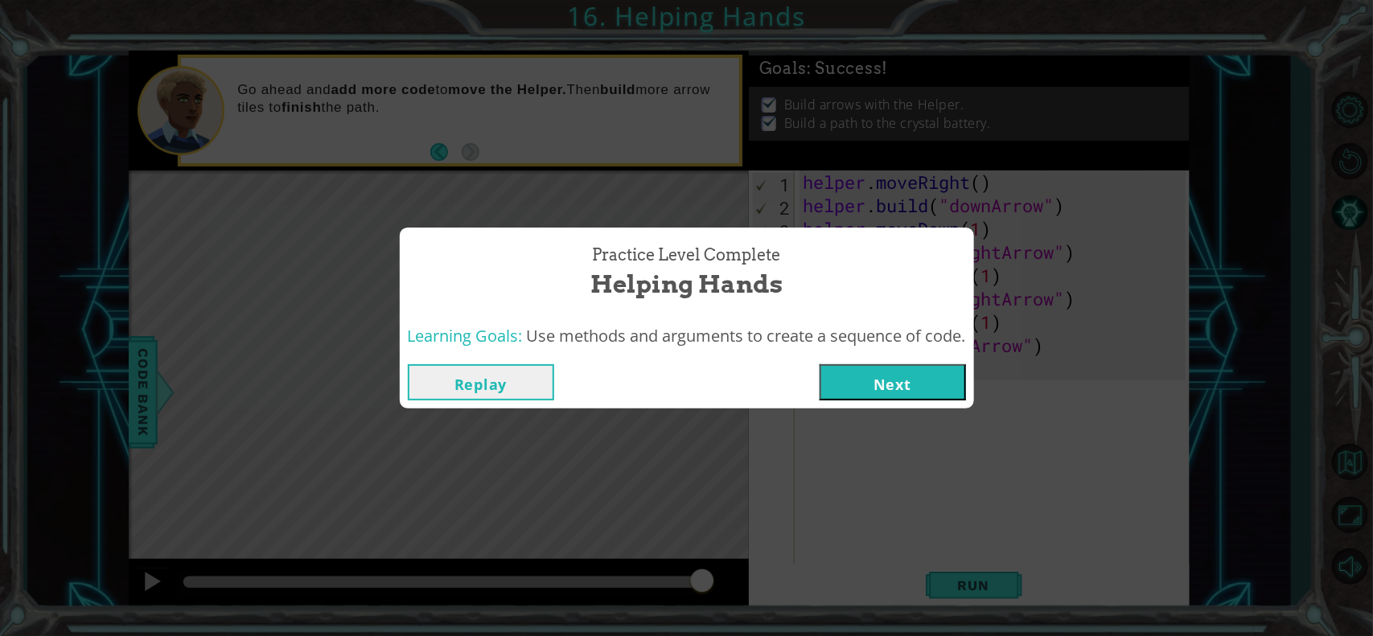
click at [902, 382] on button "Next" at bounding box center [893, 382] width 146 height 36
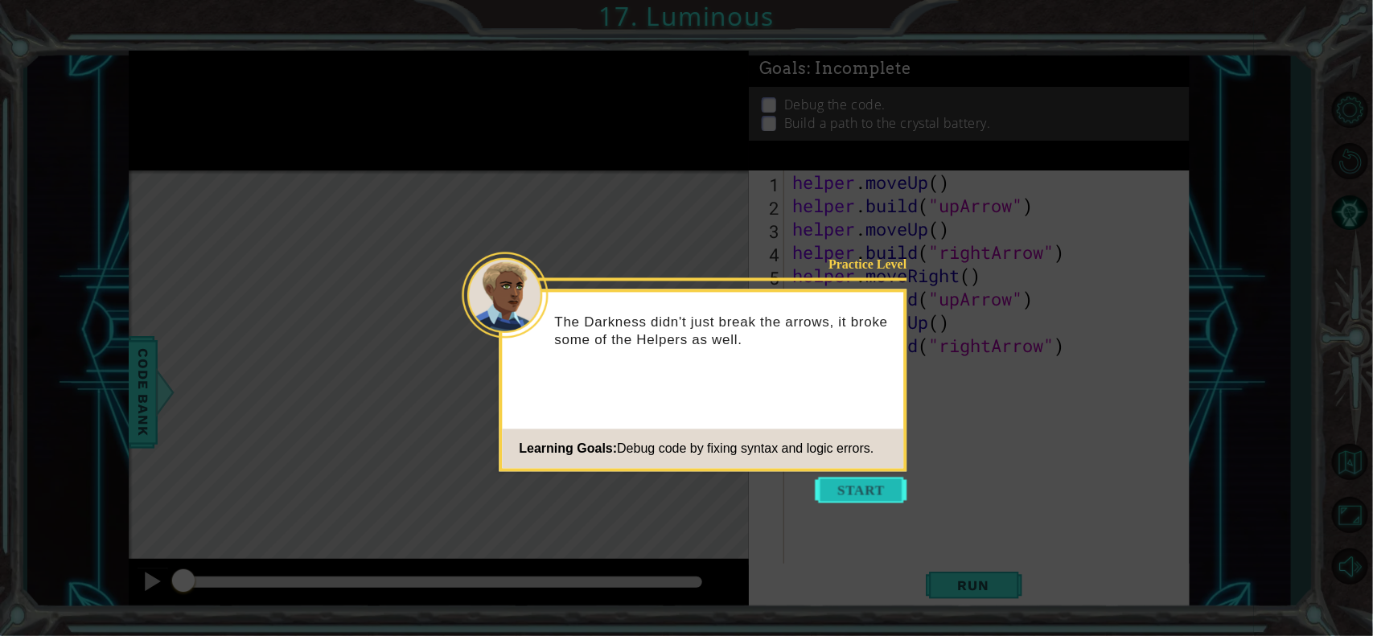
click at [886, 499] on button "Start" at bounding box center [862, 491] width 92 height 26
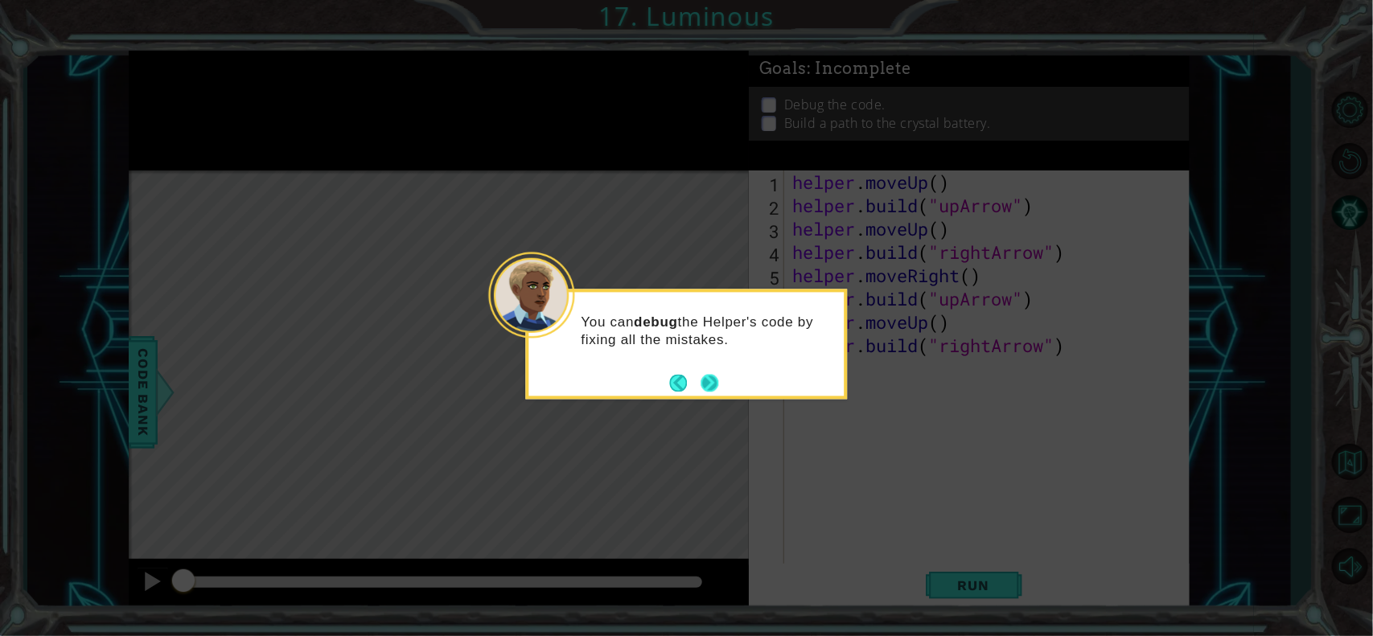
click at [710, 382] on button "Next" at bounding box center [710, 383] width 18 height 18
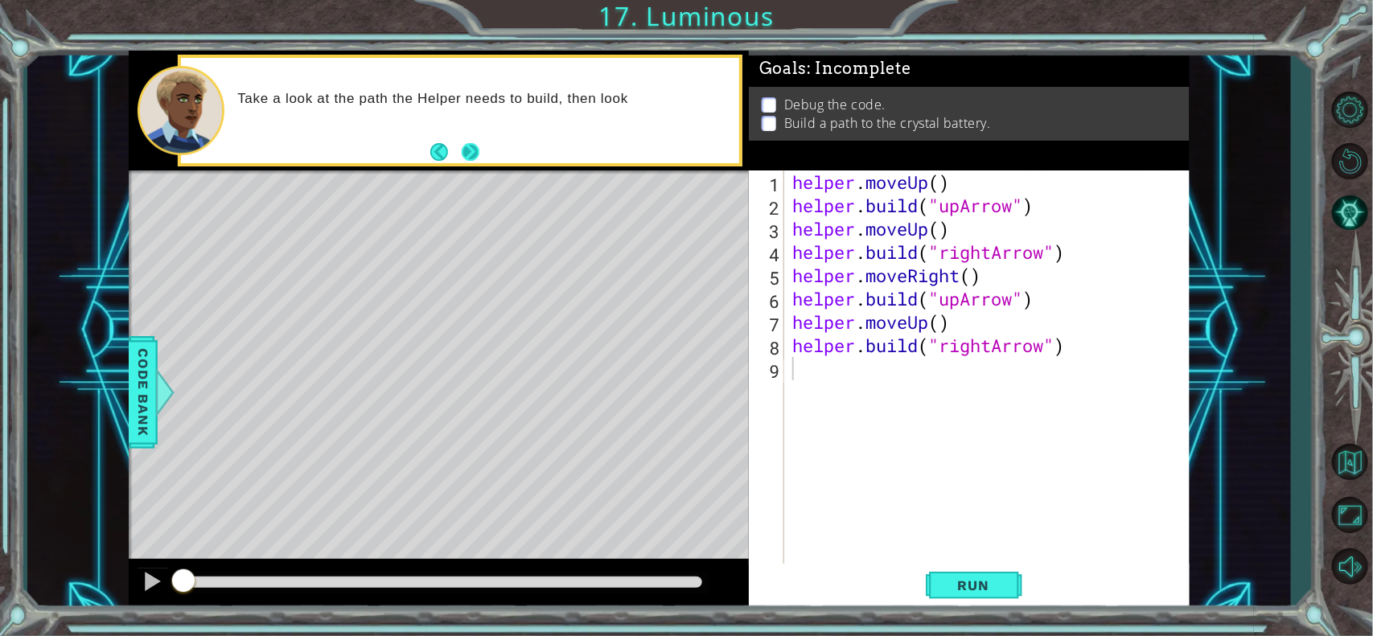
click at [473, 155] on button "Next" at bounding box center [470, 151] width 19 height 19
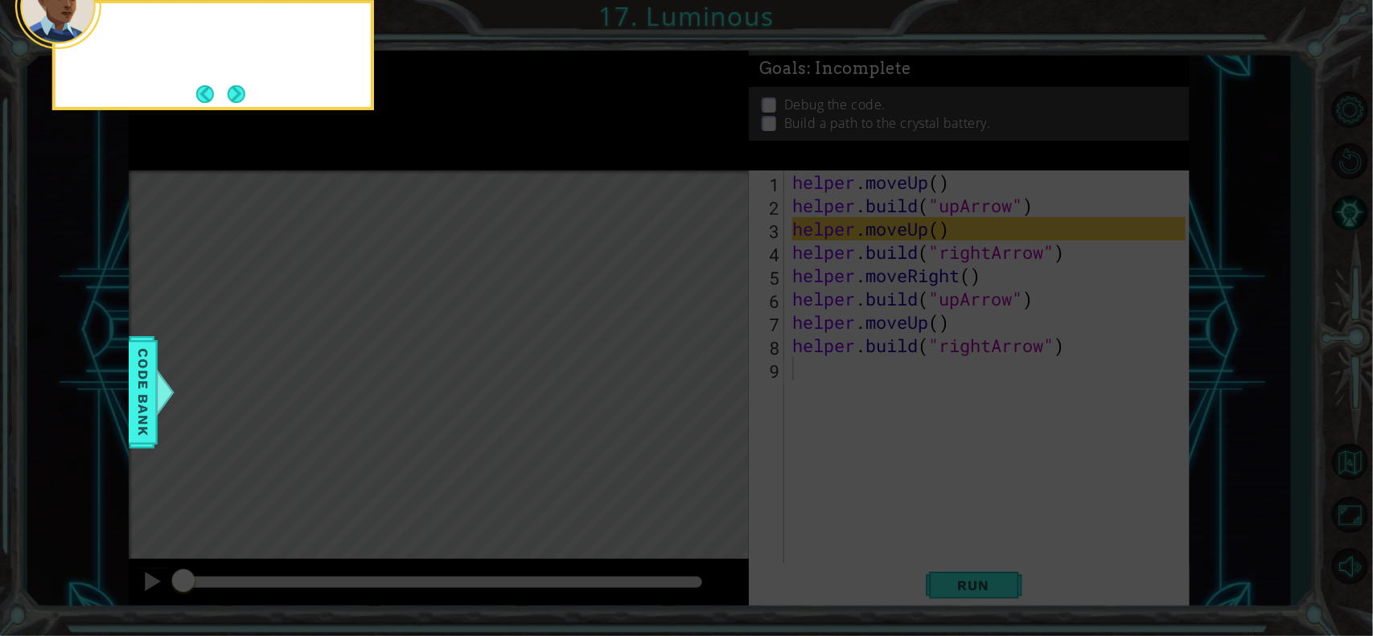
click at [473, 155] on icon at bounding box center [686, 95] width 1373 height 1082
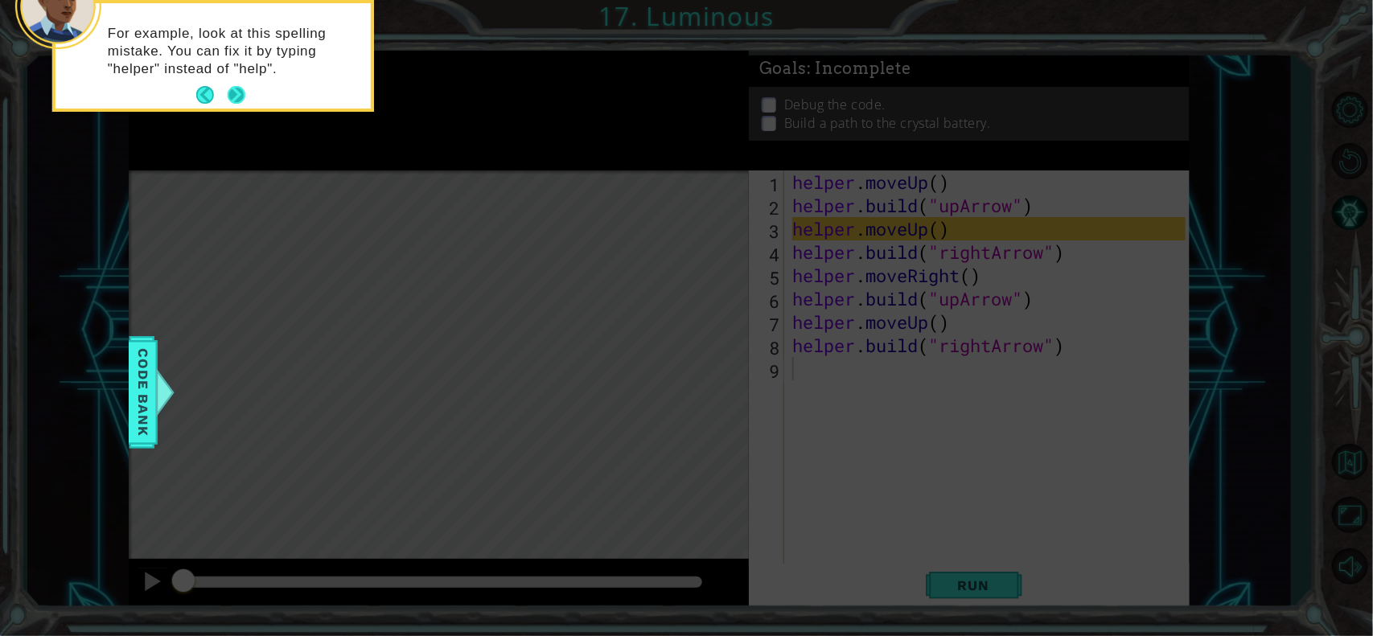
click at [231, 93] on button "Next" at bounding box center [236, 95] width 18 height 18
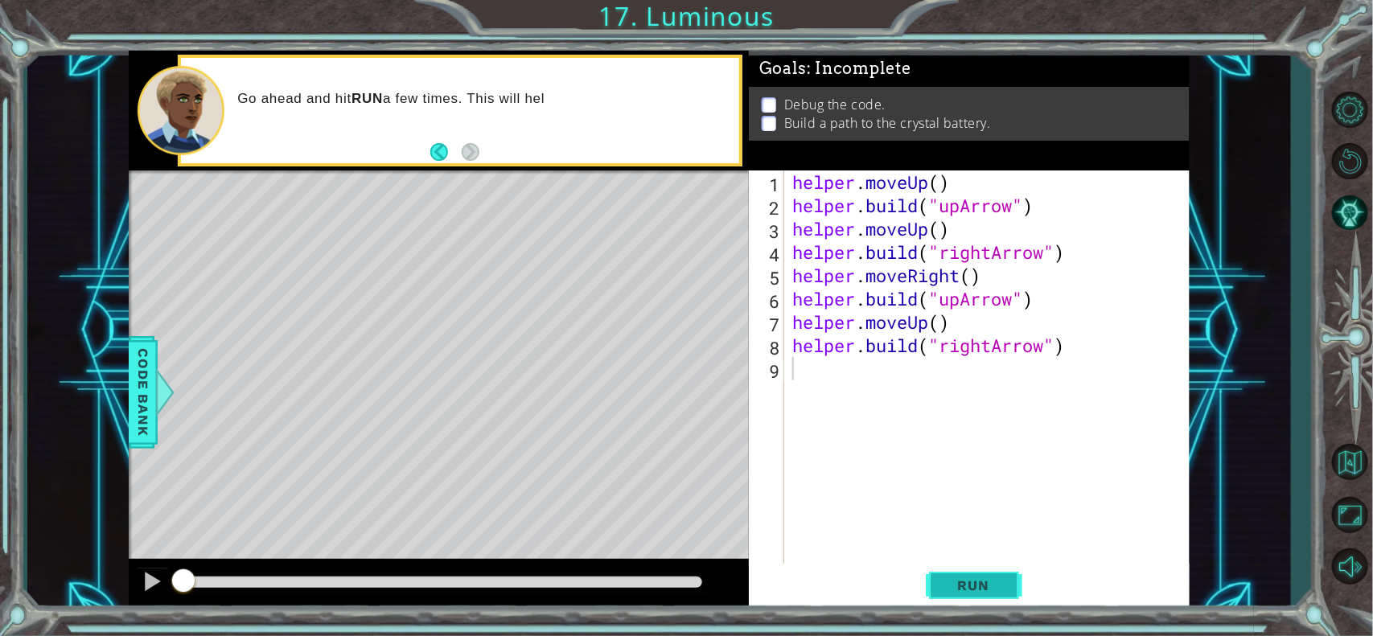
click at [977, 575] on button "Run" at bounding box center [974, 586] width 97 height 44
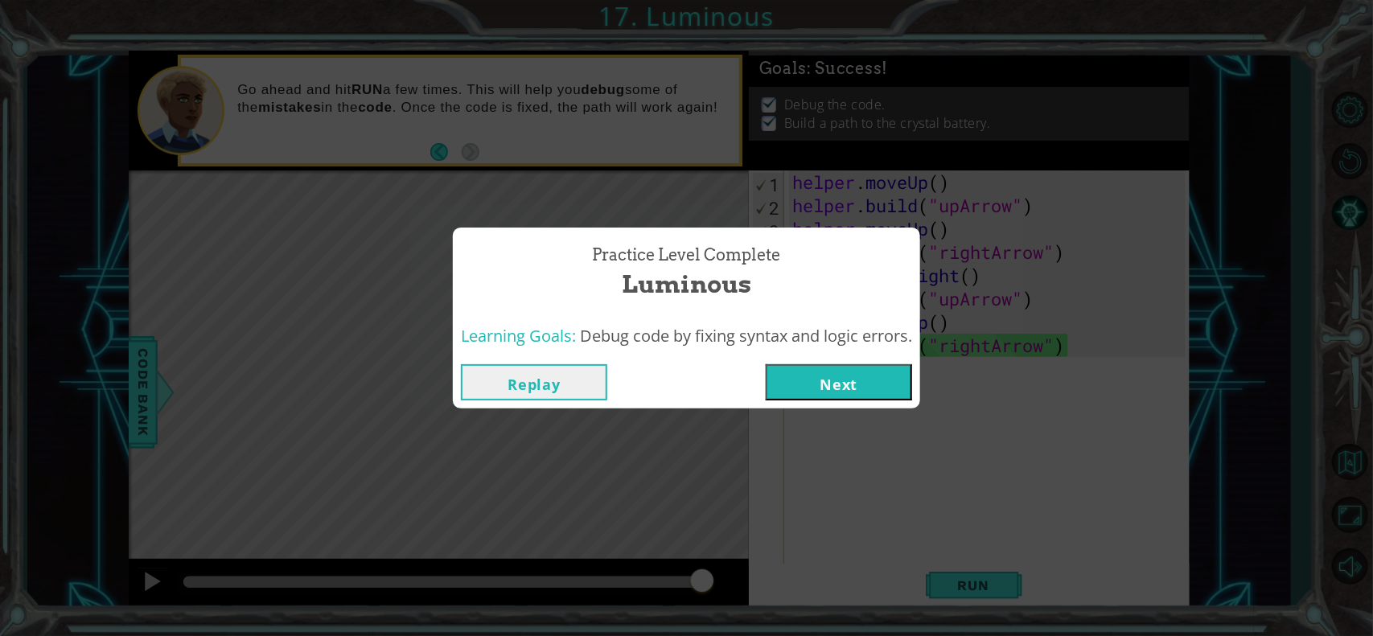
click at [865, 391] on button "Next" at bounding box center [839, 382] width 146 height 36
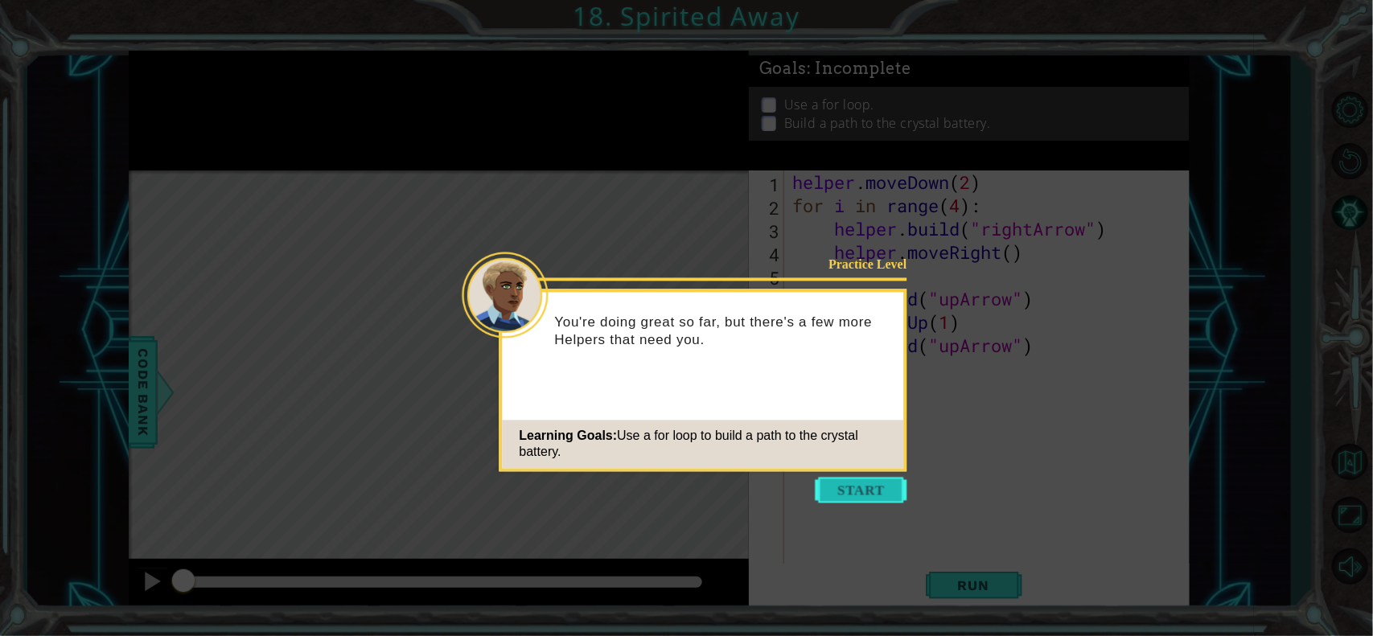
click at [861, 483] on button "Start" at bounding box center [862, 491] width 92 height 26
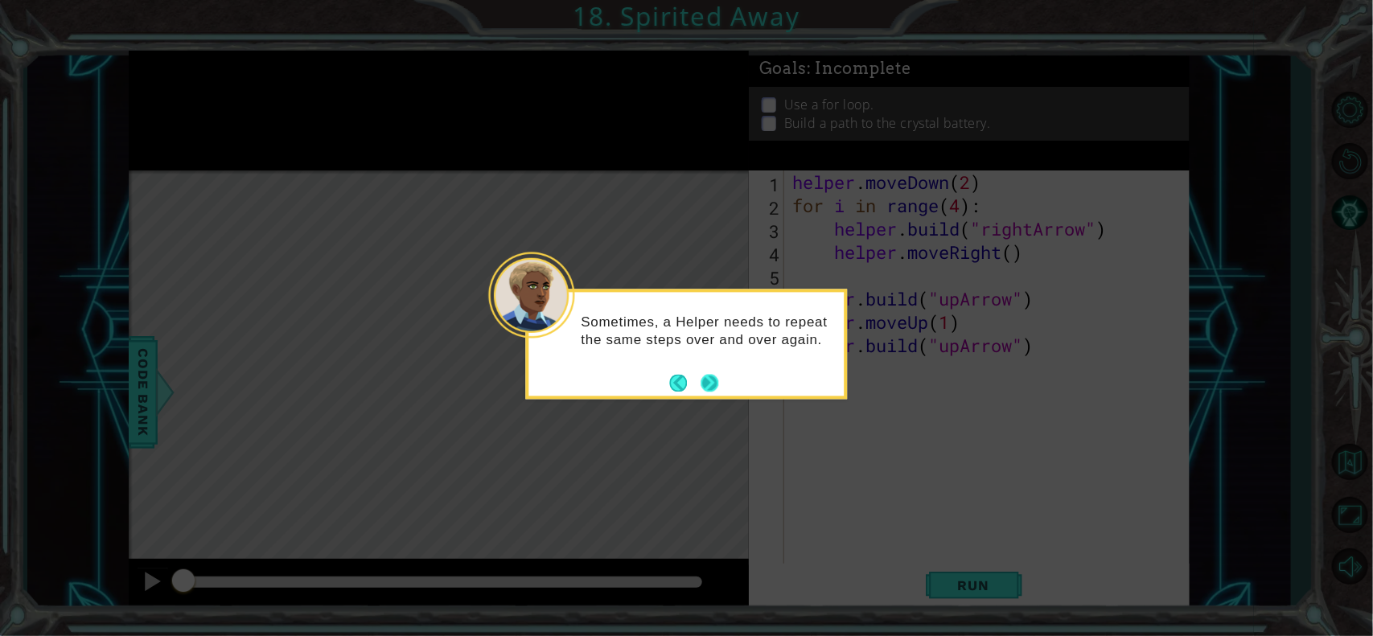
click at [713, 384] on button "Next" at bounding box center [710, 383] width 18 height 18
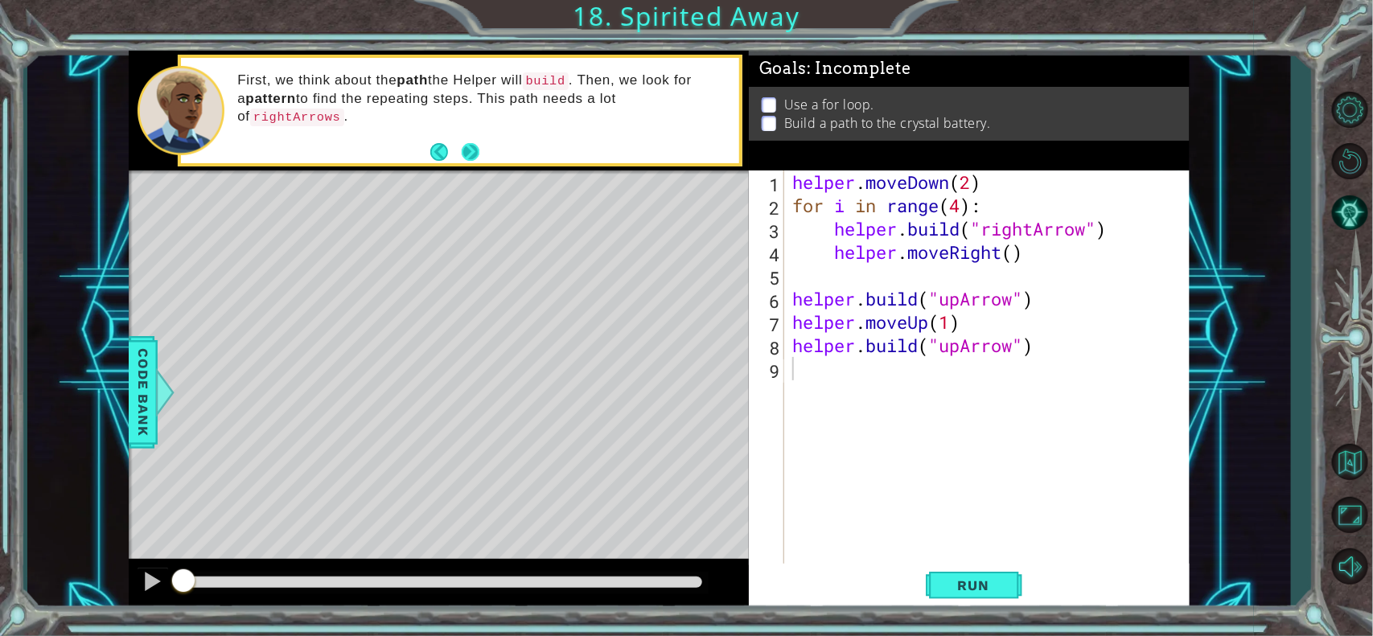
click at [479, 150] on button "Next" at bounding box center [471, 152] width 18 height 18
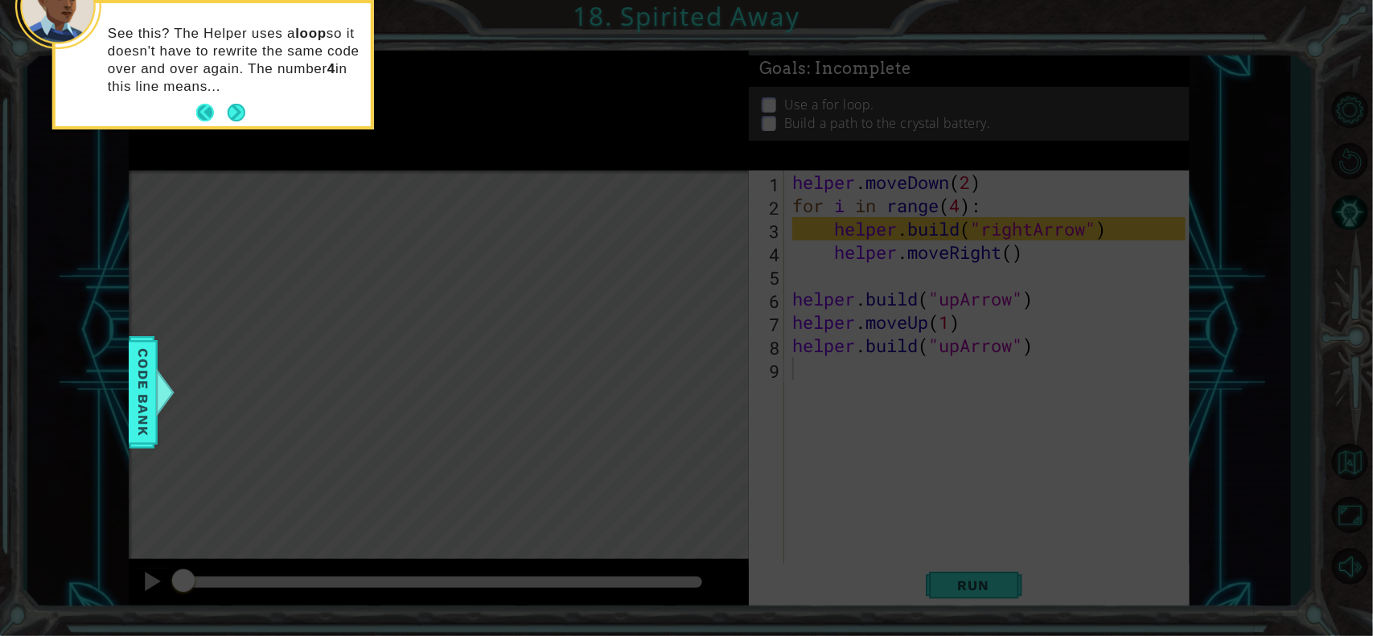
click at [208, 115] on button "Back" at bounding box center [211, 113] width 31 height 18
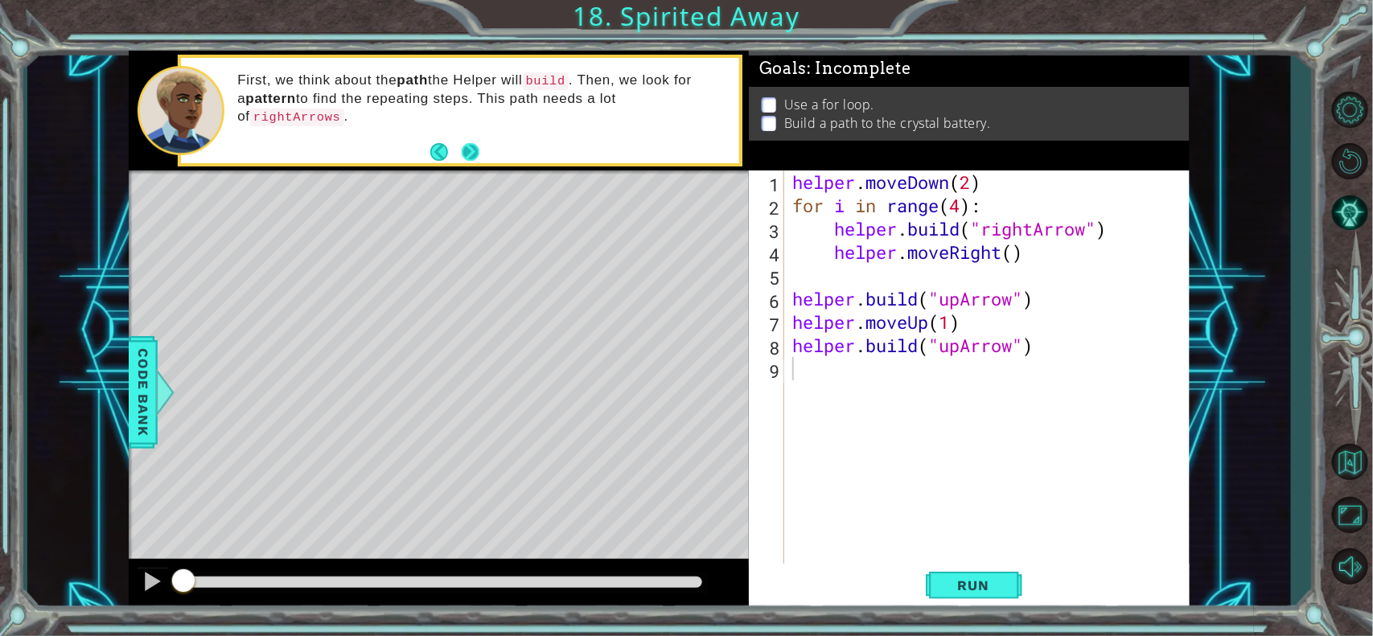
click at [479, 161] on button "Next" at bounding box center [471, 152] width 18 height 18
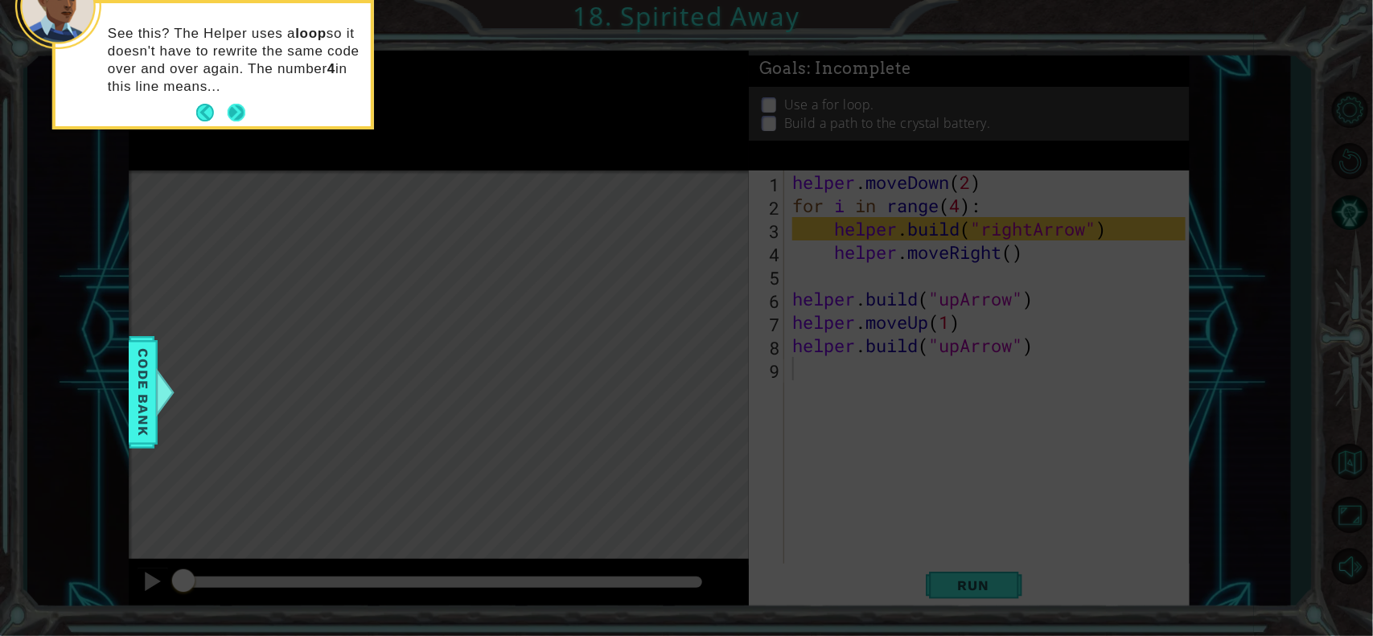
click at [245, 109] on button "Next" at bounding box center [237, 113] width 18 height 18
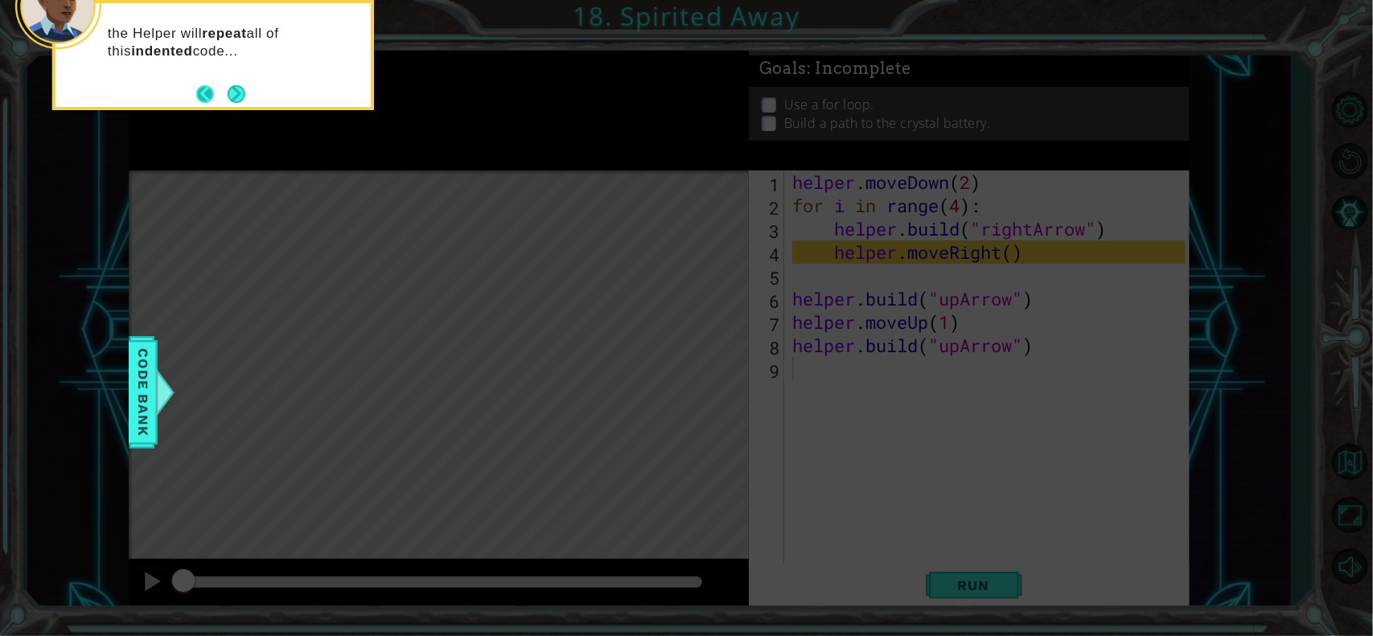
click at [208, 91] on button "Back" at bounding box center [211, 94] width 31 height 18
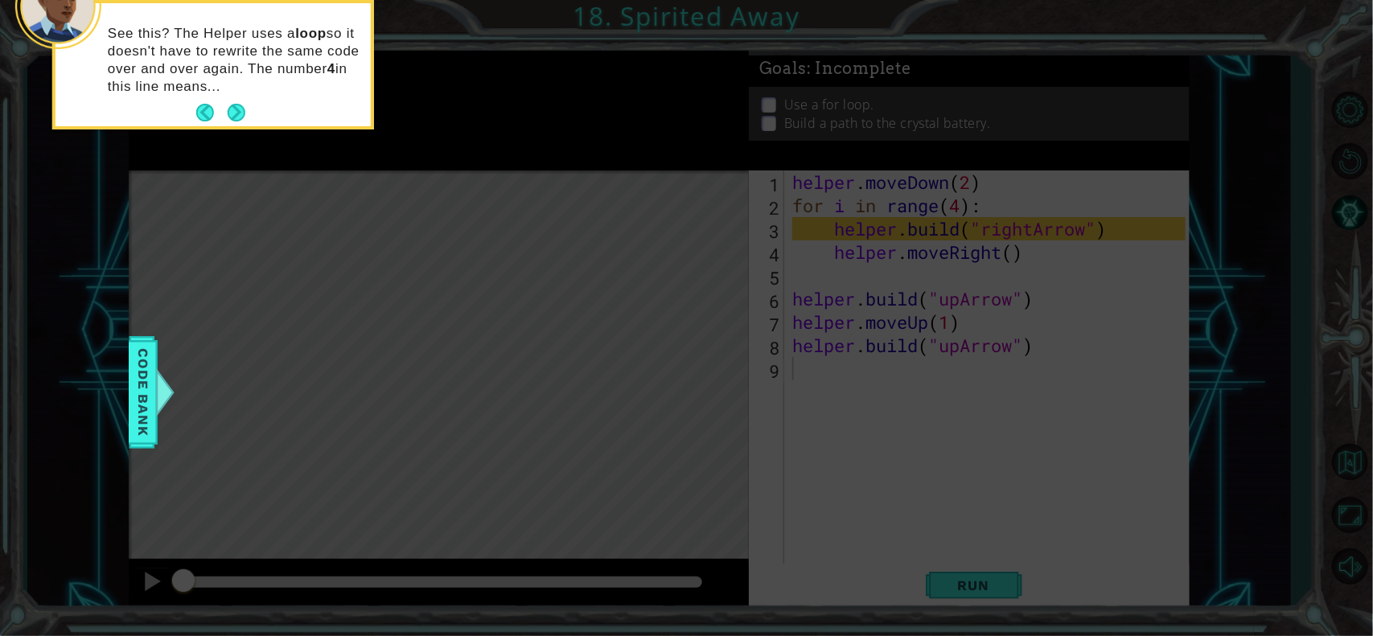
click at [222, 121] on footer at bounding box center [220, 113] width 49 height 24
click at [228, 119] on button "Next" at bounding box center [237, 113] width 18 height 18
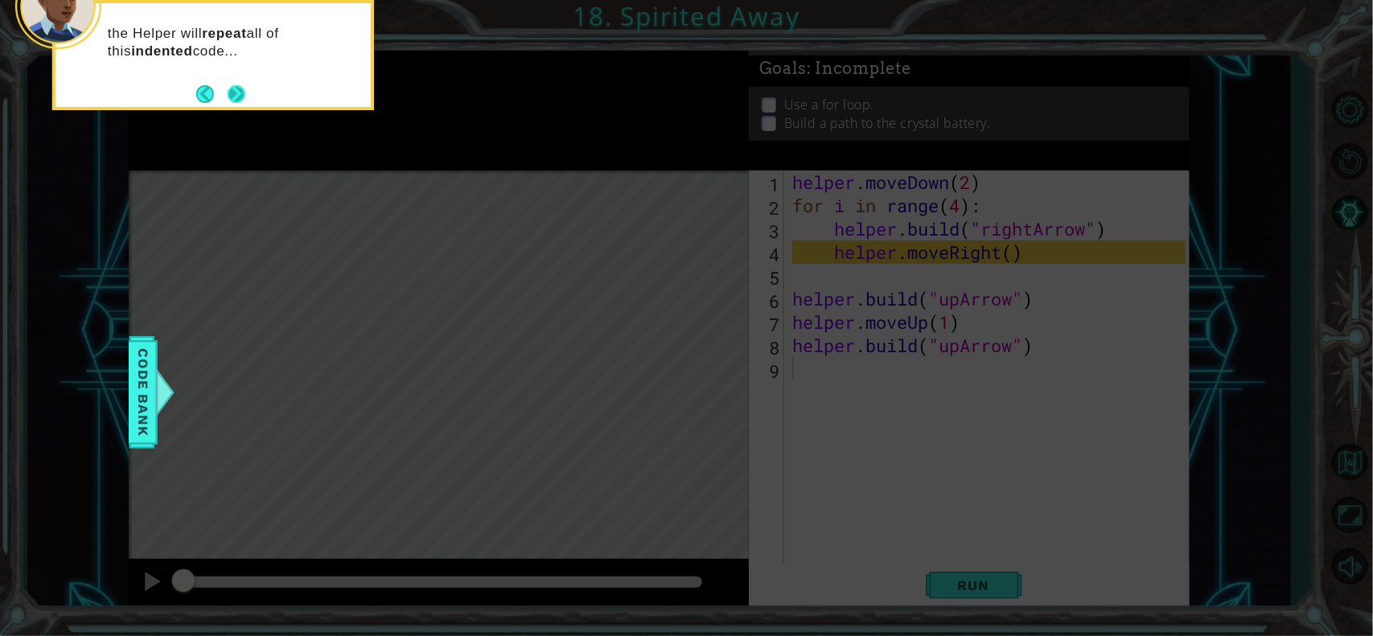
click at [240, 91] on button "Next" at bounding box center [236, 93] width 18 height 18
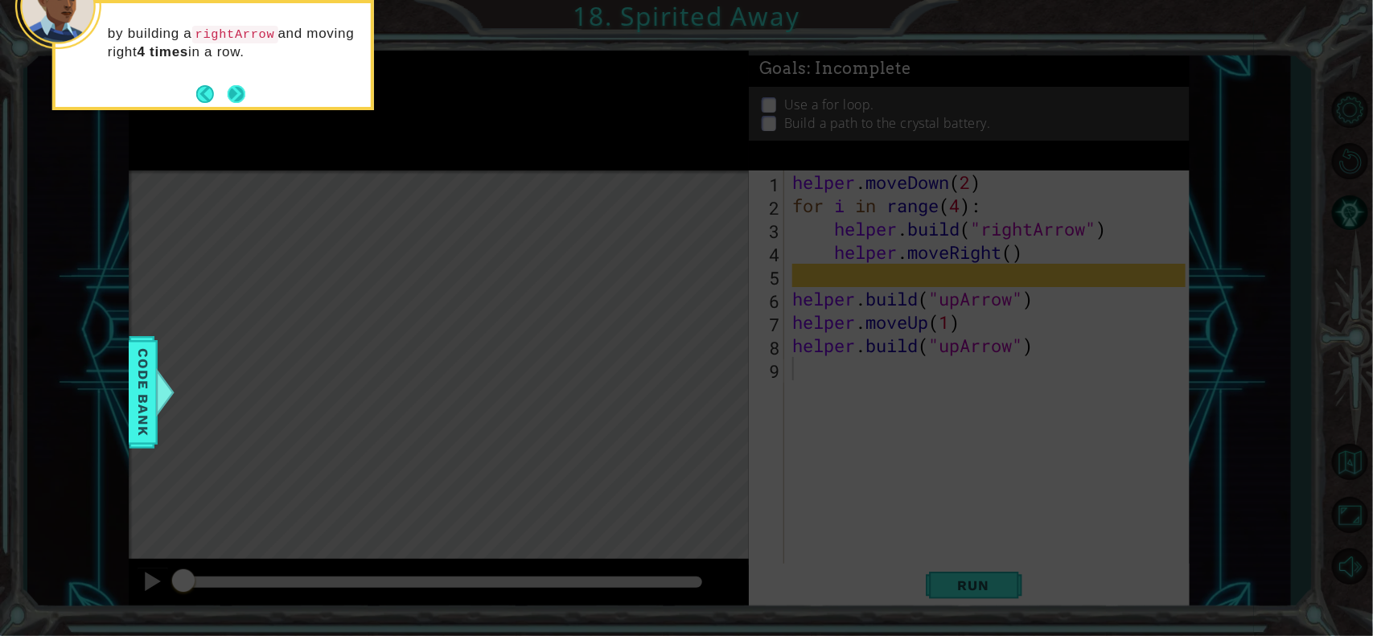
click at [233, 97] on button "Next" at bounding box center [237, 94] width 18 height 18
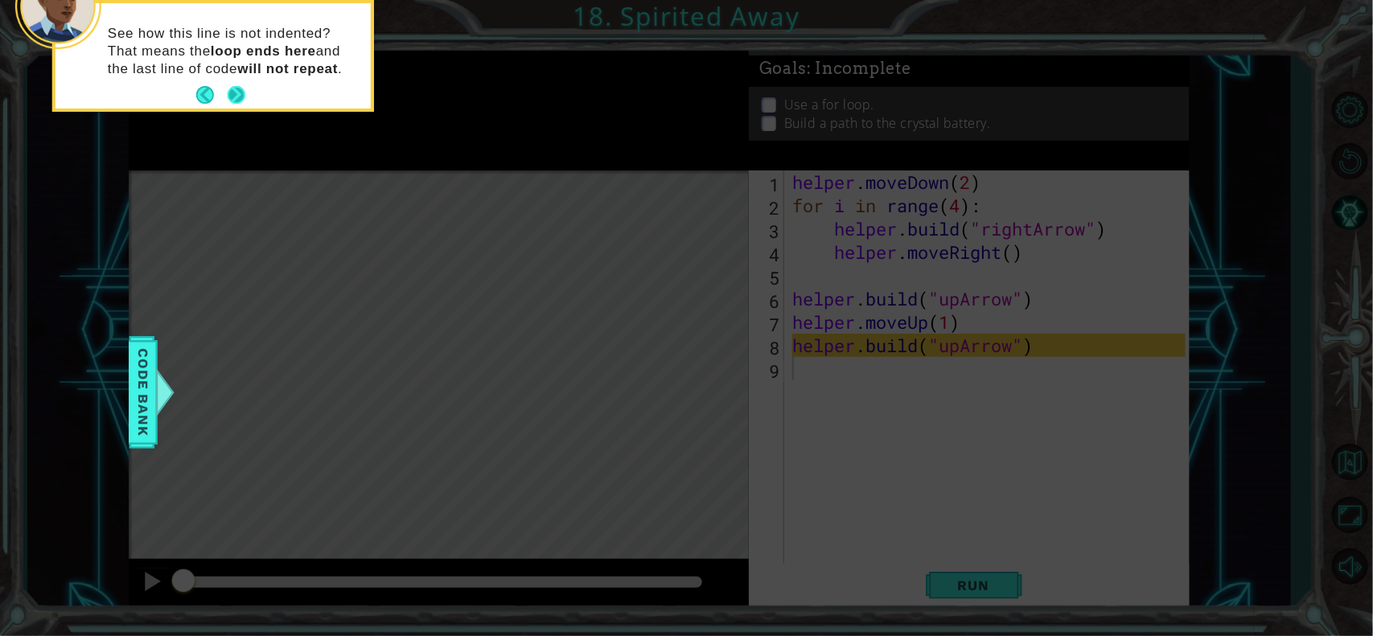
click at [237, 94] on button "Next" at bounding box center [236, 95] width 18 height 18
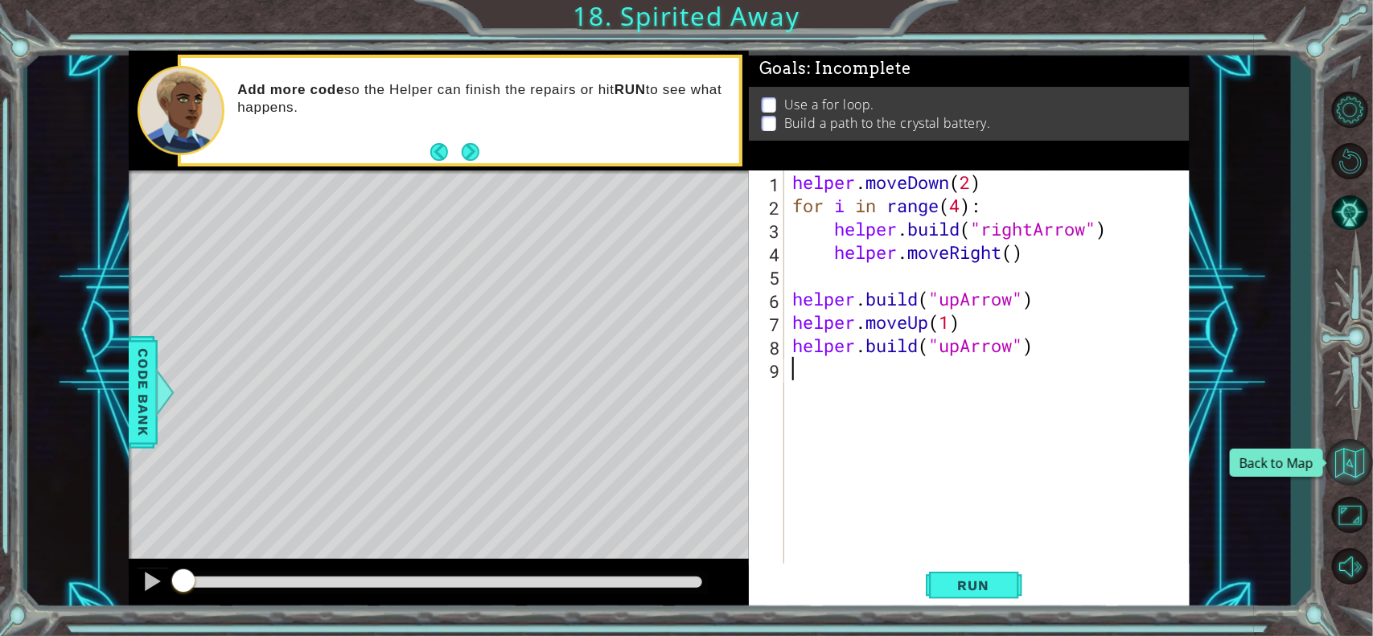
click at [1350, 461] on button "Back to Map" at bounding box center [1349, 462] width 47 height 47
